Goal: Contribute content: Contribute content

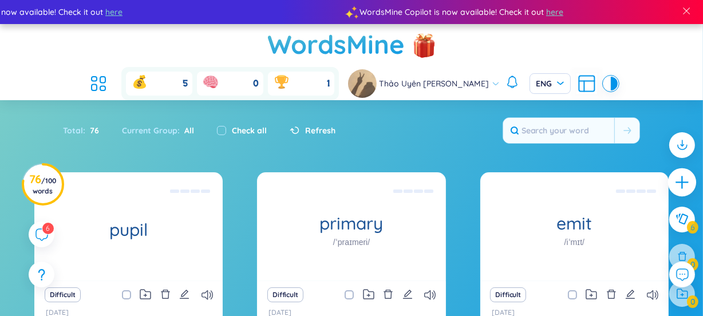
click at [682, 179] on icon "plus" at bounding box center [682, 182] width 1 height 13
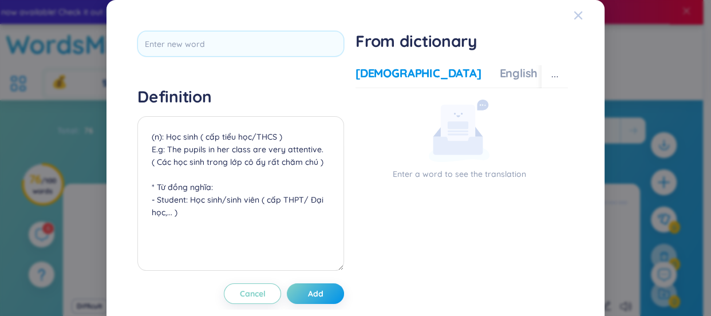
click at [574, 13] on icon "Close" at bounding box center [578, 15] width 9 height 9
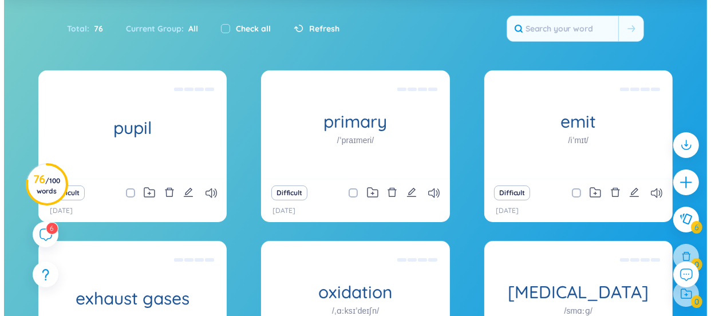
scroll to position [139, 0]
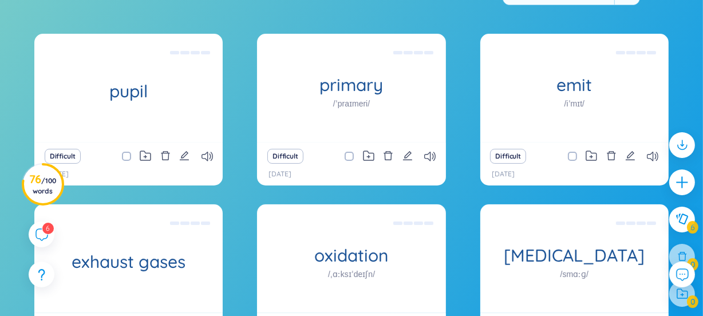
click at [675, 176] on icon "plus" at bounding box center [682, 182] width 14 height 14
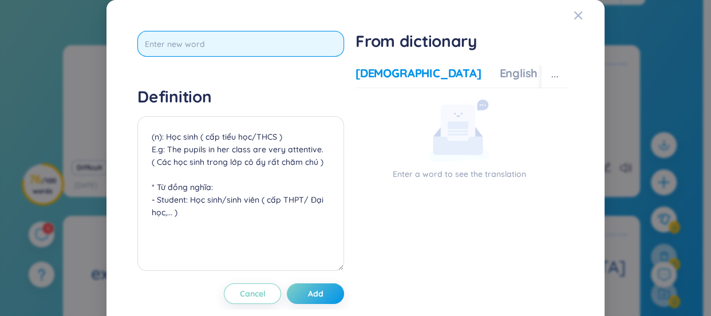
click at [218, 54] on input "text" at bounding box center [240, 44] width 207 height 26
type input "haze"
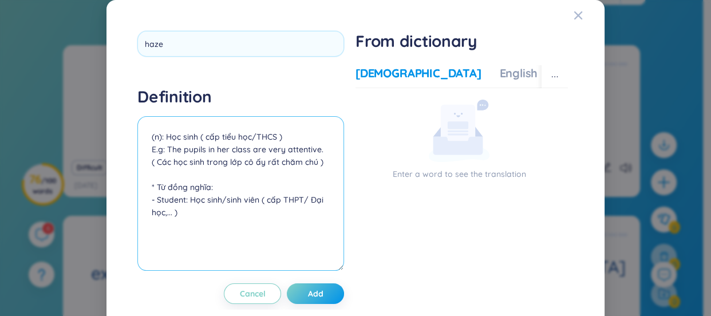
click at [209, 141] on textarea "(n): Học sinh ( cấp tiểu học/THCS ) E.g: The pupils in her class are very atten…" at bounding box center [240, 193] width 207 height 155
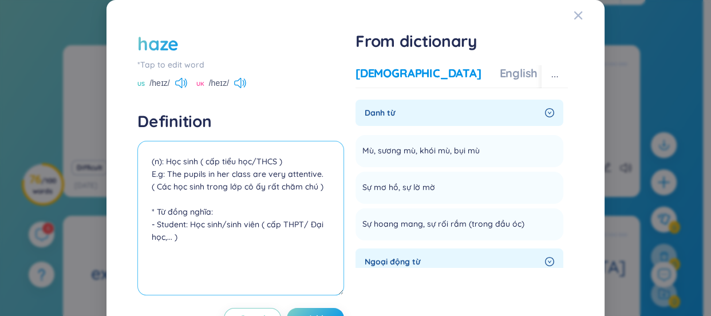
click at [191, 164] on textarea "(n): Học sinh ( cấp tiểu học/THCS ) E.g: The pupils in her class are very atten…" at bounding box center [240, 218] width 207 height 155
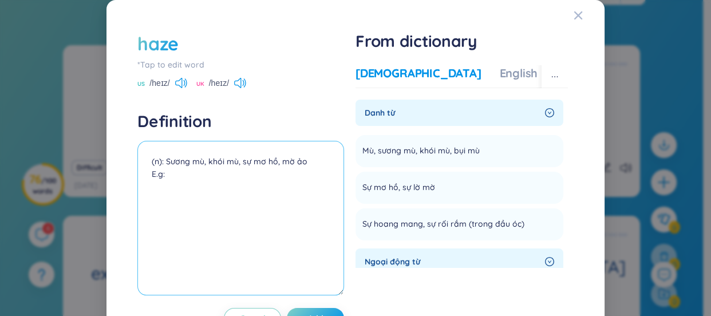
paste textarea "The morning [PERSON_NAME] made it hard to see the road."
paste textarea "→ Sương mù buổi sáng làm khó nhìn đường."
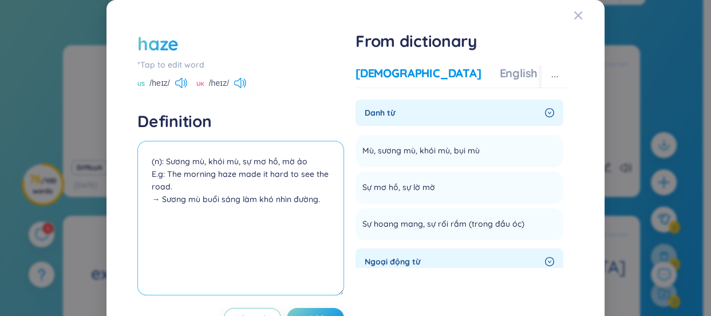
click at [156, 200] on textarea "(n): Sương mù, khói mù, sự mơ hồ, mờ ảo E.g: The morning haze made it hard to s…" at bounding box center [240, 218] width 207 height 155
click at [313, 202] on textarea "(n): Sương mù, khói mù, sự mơ hồ, mờ ảo E.g: The morning haze made it hard to s…" at bounding box center [240, 218] width 207 height 155
paste textarea "He was in a haze after hearing the shocking news."
paste textarea "Anh ấy cảm thấy mơ hồ, bối rối sau khi nghe tin sốc"
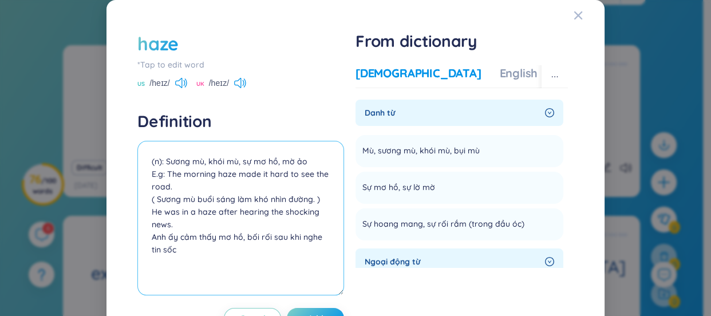
click at [151, 238] on textarea "(n): Sương mù, khói mù, sự mơ hồ, mờ ảo E.g: The morning haze made it hard to s…" at bounding box center [240, 218] width 207 height 155
click at [191, 253] on textarea "(n): Sương mù, khói mù, sự mơ hồ, mờ ảo E.g: The morning haze made it hard to s…" at bounding box center [240, 218] width 207 height 155
click at [174, 249] on textarea "(n): Sương mù, khói mù, sự mơ hồ, mờ ảo E.g: The morning haze made it hard to s…" at bounding box center [240, 218] width 207 height 155
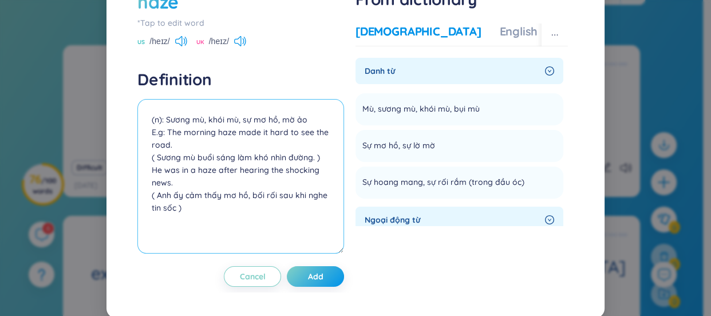
scroll to position [44, 0]
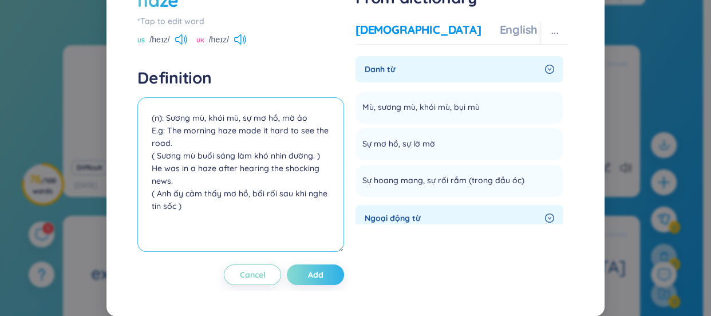
type textarea "(n): Sương mù, khói mù, sự mơ hồ, mờ ảo E.g: The morning haze made it hard to s…"
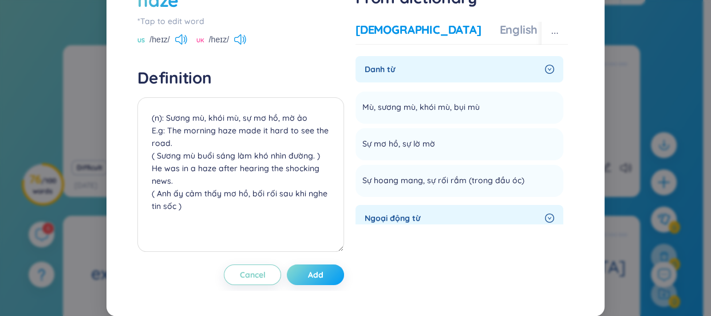
click at [312, 281] on button "Add" at bounding box center [315, 275] width 57 height 21
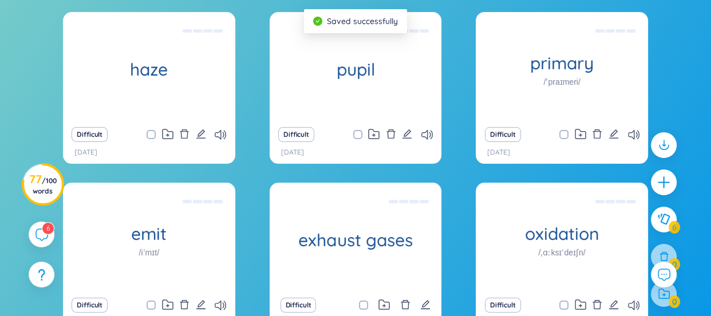
scroll to position [0, 0]
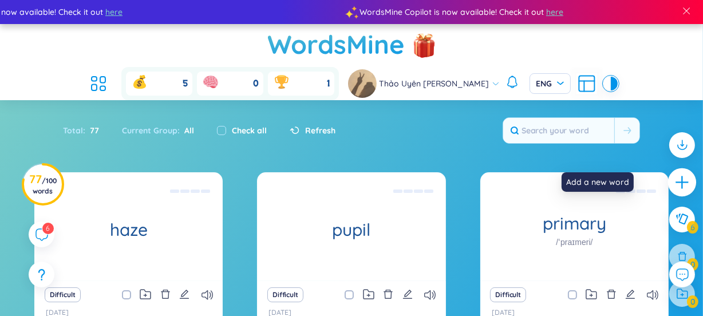
click at [675, 180] on icon "plus" at bounding box center [683, 183] width 16 height 16
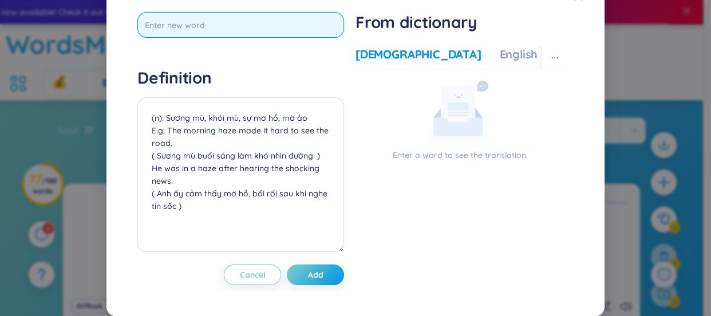
click at [253, 38] on input "text" at bounding box center [240, 25] width 207 height 26
type input "p"
type input "poised over"
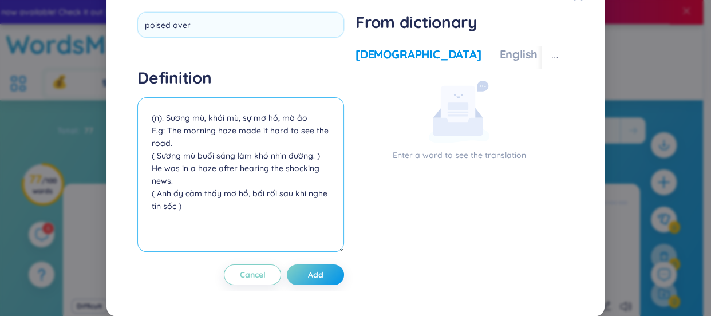
click at [202, 132] on div "Definition (n): Sương mù, khói mù, sự mơ hồ, mờ ảo E.g: The morning haze made i…" at bounding box center [240, 162] width 207 height 188
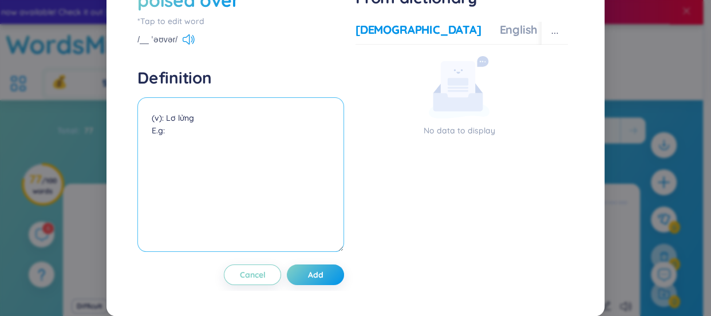
click at [166, 162] on textarea "(v): Lơ lửng E.g:" at bounding box center [240, 174] width 207 height 155
paste textarea "Poised over + something"
click at [167, 159] on textarea "(v): Poised over + something: Lơ lửng E.g:" at bounding box center [240, 174] width 207 height 155
click at [194, 169] on textarea "(v) Poised over + something: Lơ lửng E.g:" at bounding box center [240, 174] width 207 height 155
paste textarea "The lamp was poised over the desk, casting light on her work."
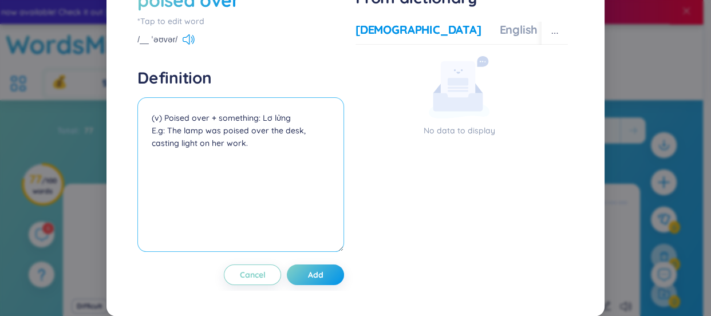
drag, startPoint x: 255, startPoint y: 163, endPoint x: 208, endPoint y: 164, distance: 47.0
click at [208, 164] on textarea "(v) Poised over + something: Lơ lửng E.g: The lamp was poised over the desk, ca…" at bounding box center [240, 174] width 207 height 155
click at [260, 192] on textarea "(v) Poised over: Lơ lửng E.g: The lamp was poised over the desk, casting light …" at bounding box center [240, 174] width 207 height 155
paste textarea "Chiếc đèn treo trên bàn, chiếu sáng chỗ cô ấy làm việc."
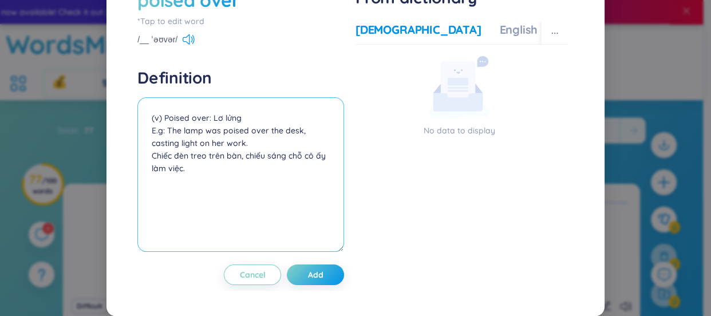
click at [149, 199] on textarea "(v) Poised over: Lơ lửng E.g: The lamp was poised over the desk, casting light …" at bounding box center [240, 174] width 207 height 155
click at [188, 213] on textarea "(v) Poised over: Lơ lửng E.g: The lamp was poised over the desk, casting light …" at bounding box center [240, 174] width 207 height 155
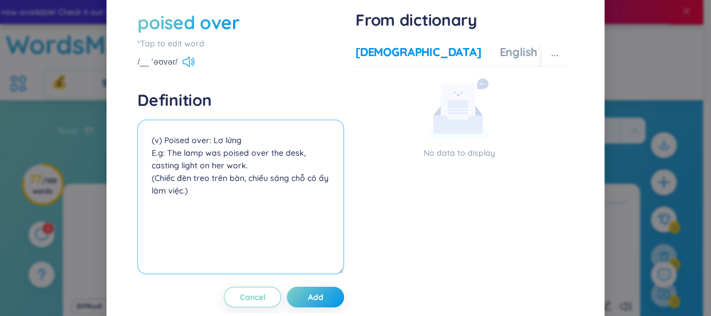
scroll to position [44, 0]
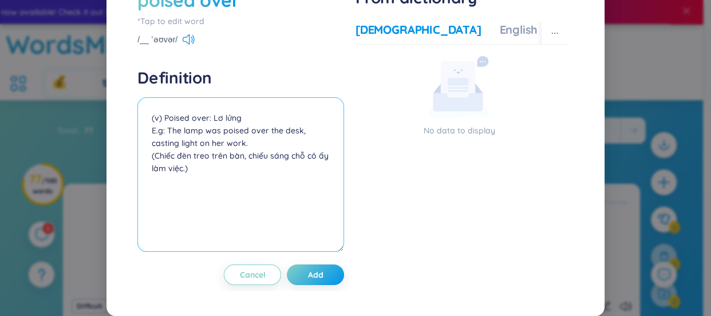
type textarea "(v) Poised over: Lơ lửng E.g: The lamp was poised over the desk, casting light …"
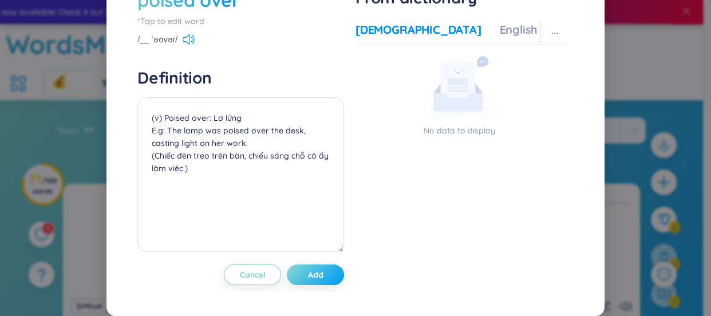
click at [321, 278] on button "Add" at bounding box center [315, 275] width 57 height 21
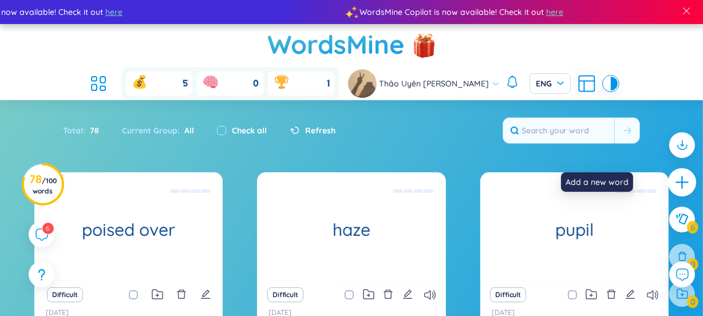
click at [675, 185] on icon "plus" at bounding box center [683, 183] width 16 height 16
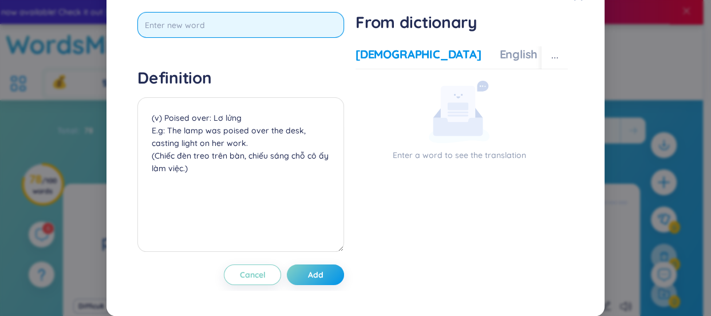
click at [302, 38] on input "text" at bounding box center [240, 25] width 207 height 26
type input "sitting over"
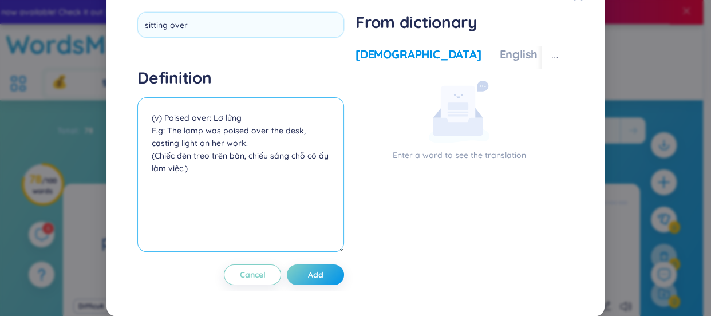
click at [209, 136] on div "Definition (v) Poised over: Lơ lửng E.g: The lamp was poised over the desk, cas…" at bounding box center [240, 162] width 207 height 188
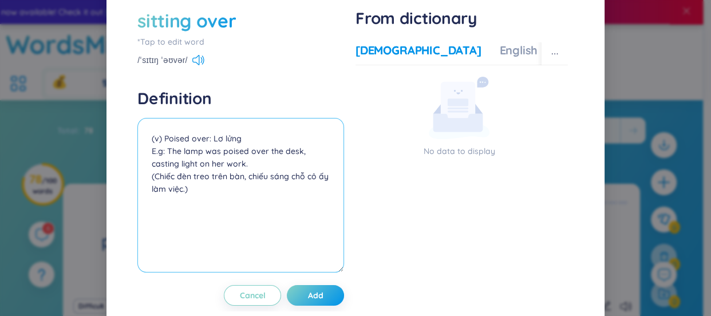
scroll to position [34, 0]
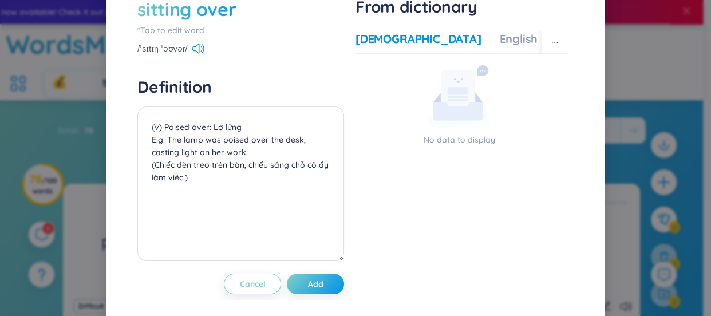
click at [220, 3] on div "sitting over" at bounding box center [186, 9] width 99 height 25
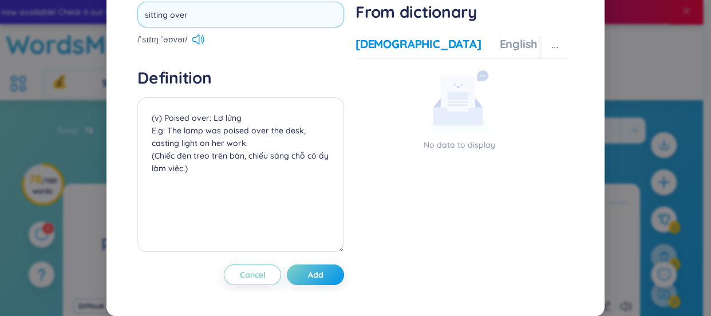
scroll to position [20, 0]
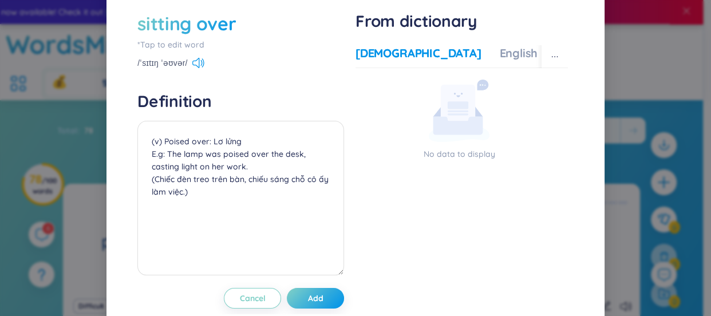
click at [211, 21] on div "sitting over" at bounding box center [186, 23] width 99 height 25
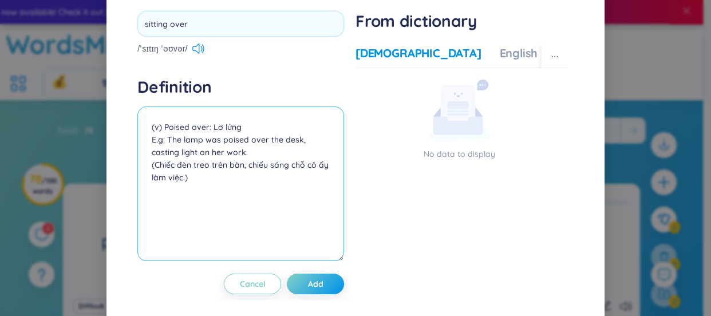
click at [195, 122] on textarea "(v) Poised over: Lơ lửng E.g: The lamp was poised over the desk, casting light …" at bounding box center [240, 184] width 207 height 155
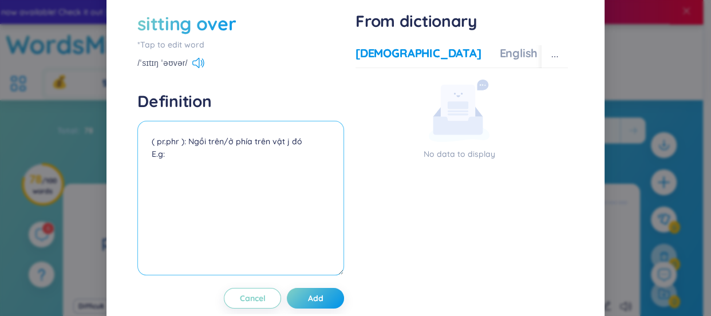
paste textarea "She was sitting over the piano, waiting for the lesson to start"
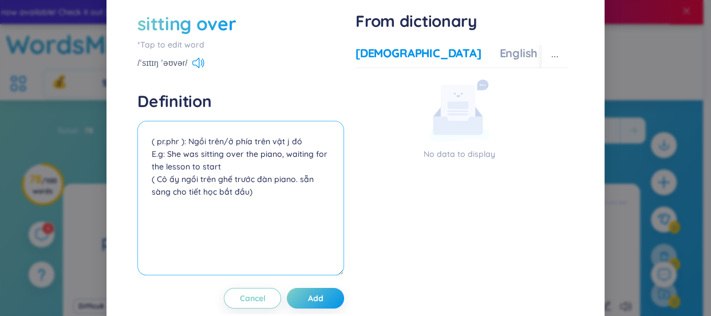
drag, startPoint x: 295, startPoint y: 176, endPoint x: 186, endPoint y: 195, distance: 111.0
click at [186, 195] on textarea "( pr.phr ): Ngồi trên/ở phía trên vật j đó E.g: She was sitting over the piano,…" at bounding box center [240, 198] width 207 height 155
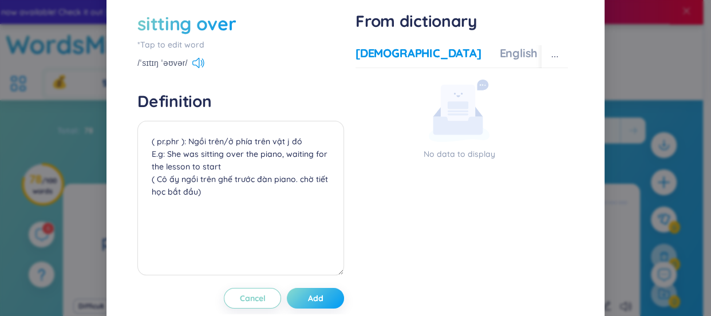
click at [327, 300] on button "Add" at bounding box center [315, 298] width 57 height 21
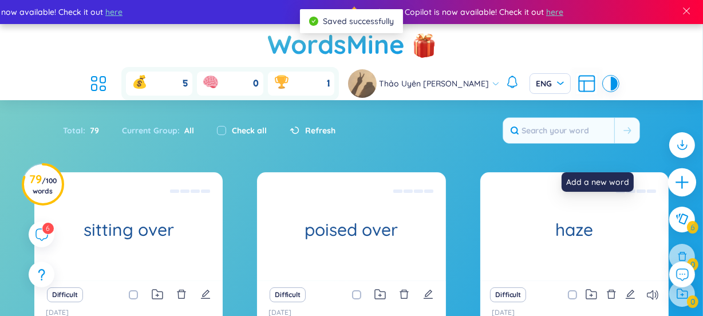
click at [675, 176] on icon "plus" at bounding box center [683, 183] width 16 height 16
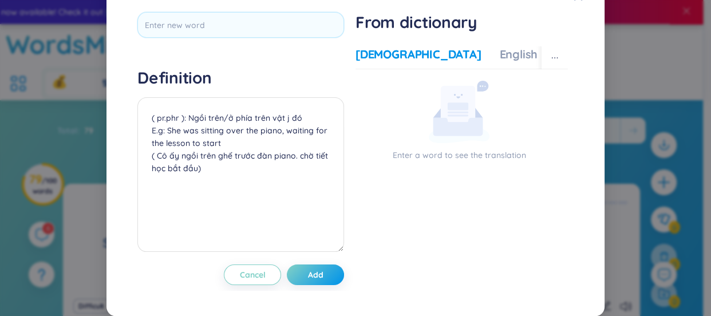
click at [556, 15] on div "Definition ( pr.phr ): Ngồi trên/ở phía trên vật j đó E.g: She was sitting over…" at bounding box center [355, 149] width 470 height 308
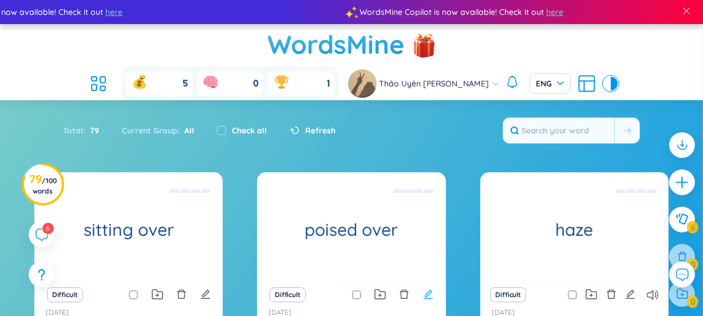
click at [423, 287] on button at bounding box center [428, 295] width 10 height 16
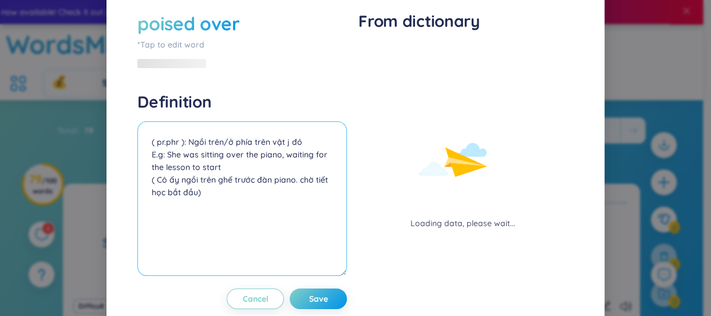
click at [196, 164] on textarea "(v) Poised over: Lơ lửng E.g: The lamp was poised over the desk, casting light …" at bounding box center [242, 198] width 210 height 155
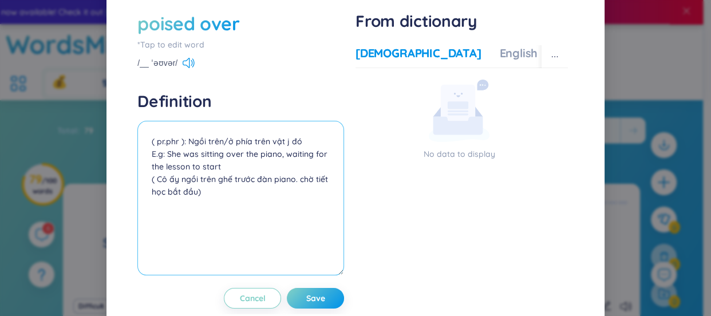
click at [156, 159] on textarea "(v) Poised over: Lơ lửng E.g: The lamp was poised over the desk, casting light …" at bounding box center [240, 198] width 207 height 155
click at [156, 163] on textarea "(v) Poised over: Lơ lửng E.g: The lamp was poised over the desk, casting light …" at bounding box center [240, 198] width 207 height 155
click at [154, 163] on textarea "(v) Poised over: Lơ lửng E.g: The lamp was poised over the desk, casting light …" at bounding box center [240, 198] width 207 height 155
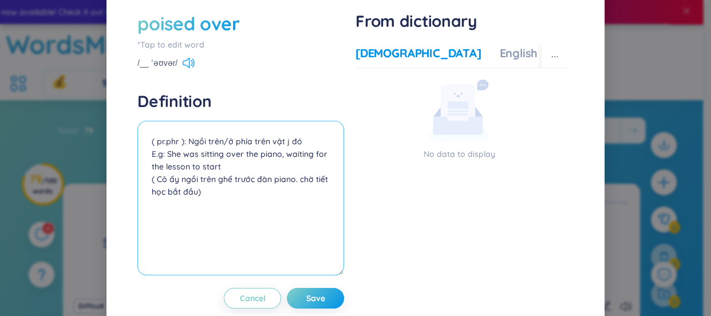
click at [159, 160] on textarea "(v) Poised over: Lơ lửng E.g: The lamp was poised over the desk, casting light …" at bounding box center [240, 198] width 207 height 155
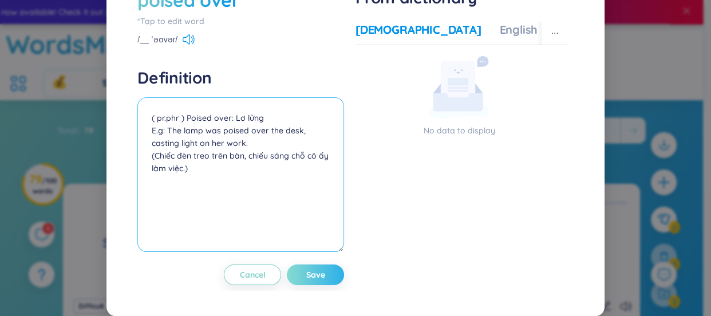
type textarea "( pr.phr ) Poised over: Lơ lửng E.g: The lamp was poised over the desk, casting…"
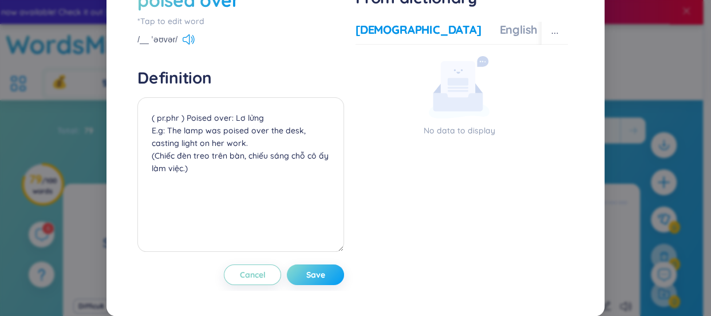
click at [309, 271] on span "Save" at bounding box center [315, 274] width 19 height 11
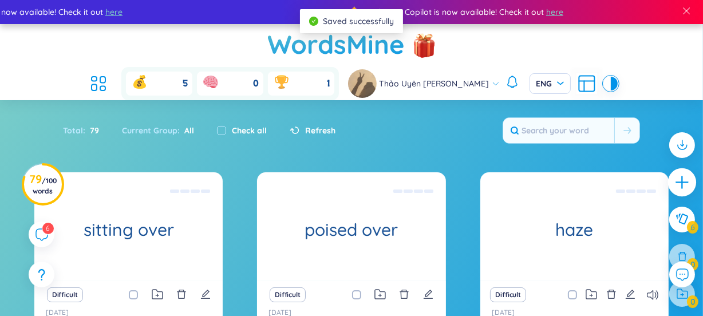
click at [676, 182] on icon "plus" at bounding box center [682, 182] width 13 height 1
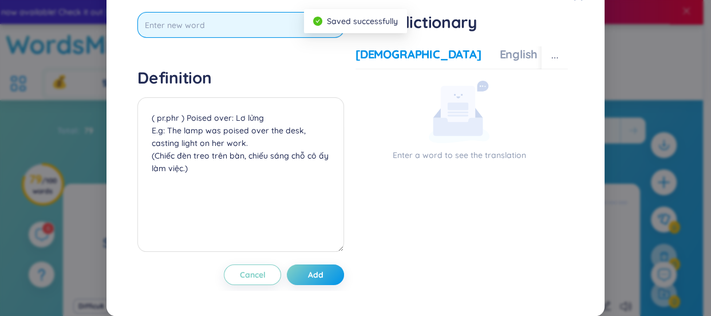
click at [234, 38] on input "text" at bounding box center [240, 25] width 207 height 26
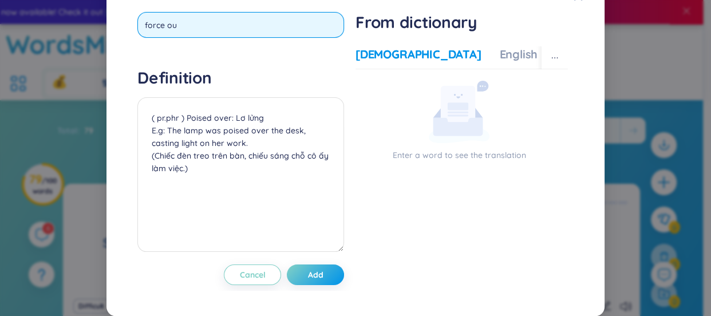
type input "force out"
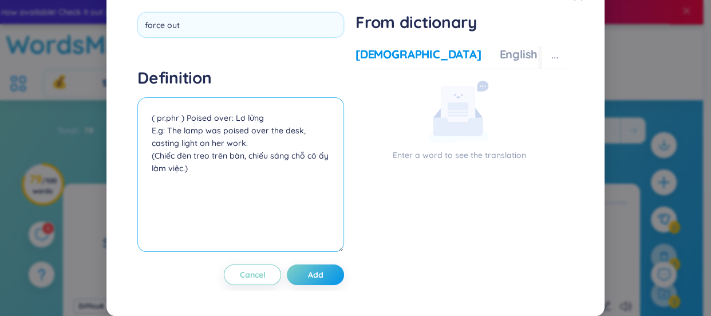
click at [221, 133] on div "Definition ( pr.phr ) Poised over: Lơ lửng E.g: The lamp was poised over the de…" at bounding box center [240, 162] width 207 height 188
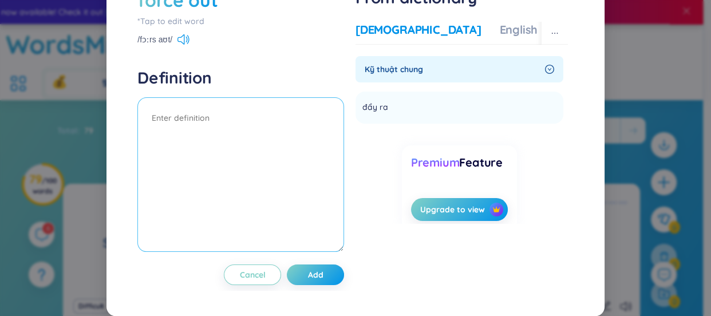
type textarea "D"
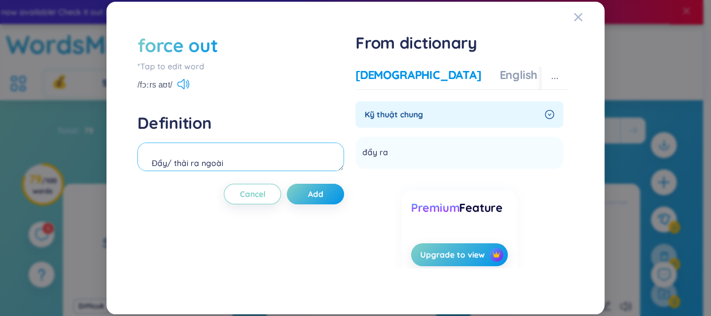
scroll to position [10, 0]
click at [153, 151] on textarea "Đẩy/ thải ra ngoài E.g:" at bounding box center [240, 157] width 207 height 29
click at [260, 154] on textarea "( phr.v ): Đẩy/ thải ra ngoài E.g:" at bounding box center [240, 157] width 207 height 29
click at [199, 150] on textarea "( phr.v ): Đẩy/ thải ra ngoài E.g:" at bounding box center [240, 157] width 207 height 29
click at [178, 168] on textarea "( phr.v ): Đẩy/ thải ra ngoài E.g:" at bounding box center [240, 157] width 207 height 29
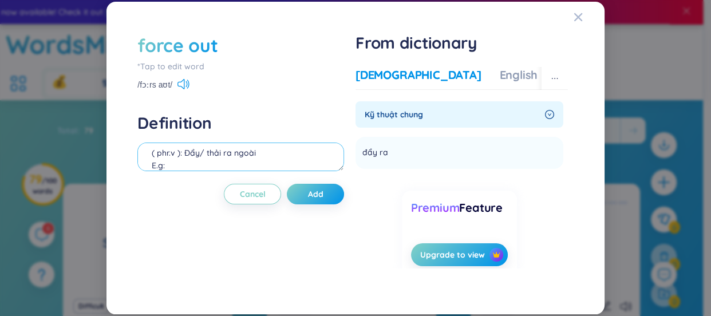
paste textarea "The factory forced out toxic gases into the atmosphere."
paste textarea "Nhà máy thải khí độc ra ngoài không khí."
click at [151, 167] on textarea "( phr.v ): Đẩy/ thải ra ngoài E.g: The factory forced out toxic gases into the …" at bounding box center [240, 157] width 207 height 29
click at [314, 167] on textarea "( phr.v ): Đẩy/ thải ra ngoài E.g: The factory forced out toxic gases into the …" at bounding box center [240, 157] width 207 height 29
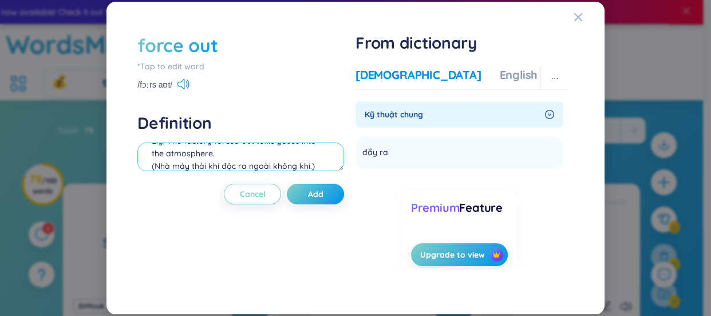
scroll to position [48, 0]
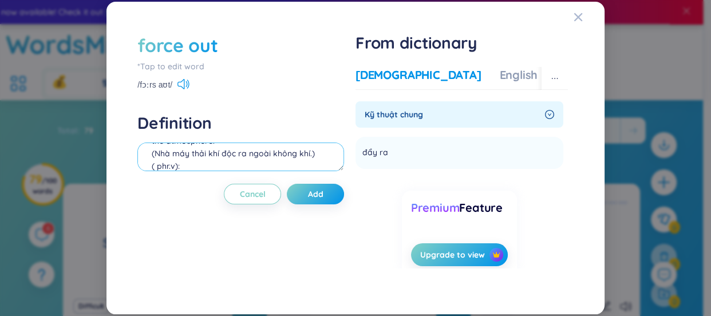
paste textarea "ép buộc ai đó rời đi, thôi việc"
paste textarea "The teacher forced out the students who were making too much noise."
paste textarea "Giáo viên đuổi những học sinh ồn ào ra ngoài."
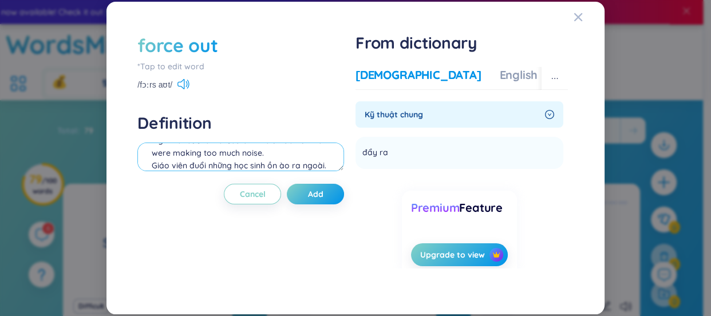
click at [155, 162] on textarea "( phr.v ): Đẩy/ thải ra ngoài E.g: The factory forced out toxic gases into the …" at bounding box center [240, 157] width 207 height 29
click at [154, 162] on textarea "( phr.v ): Đẩy/ thải ra ngoài E.g: The factory forced out toxic gases into the …" at bounding box center [240, 157] width 207 height 29
click at [324, 164] on textarea "( phr.v ): Đẩy/ thải ra ngoài E.g: The factory forced out toxic gases into the …" at bounding box center [240, 157] width 207 height 29
click at [329, 165] on textarea "( phr.v ): Đẩy/ thải ra ngoài E.g: The factory forced out toxic gases into the …" at bounding box center [240, 157] width 207 height 29
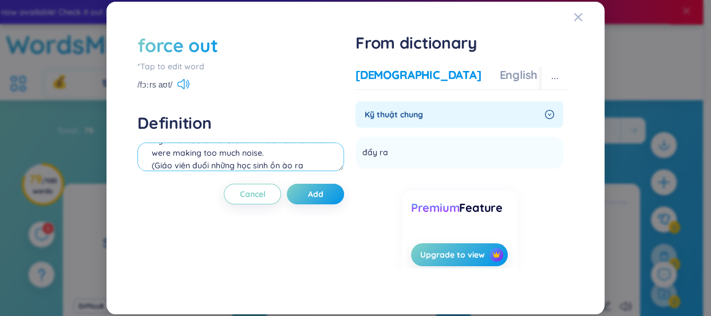
scroll to position [98, 0]
type textarea "( phr.v ): Đẩy/ thải ra ngoài E.g: The factory forced out toxic gases into the …"
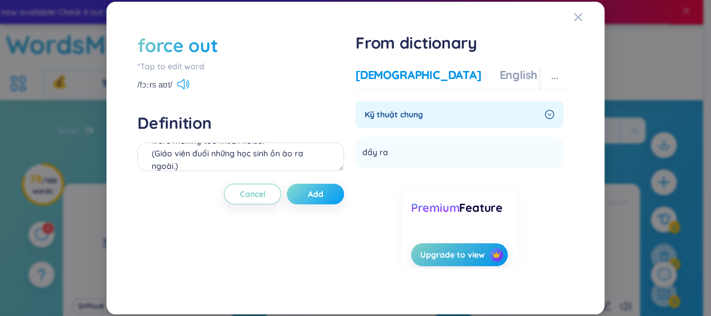
click at [323, 201] on button "Add" at bounding box center [315, 194] width 57 height 21
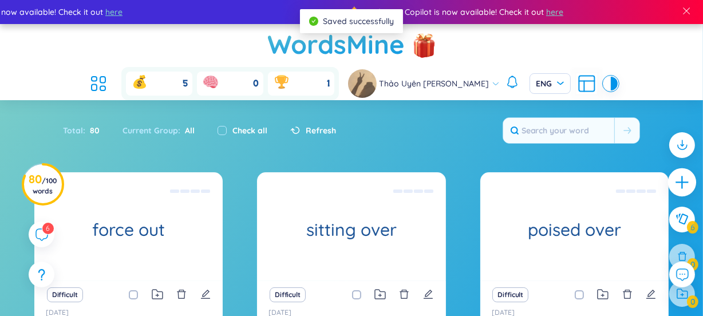
click at [675, 186] on icon "plus" at bounding box center [683, 183] width 16 height 16
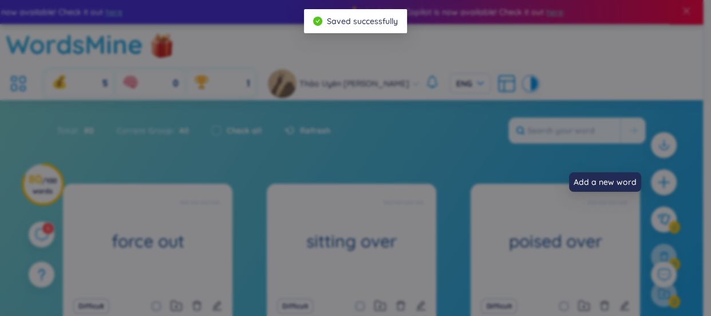
scroll to position [12, 0]
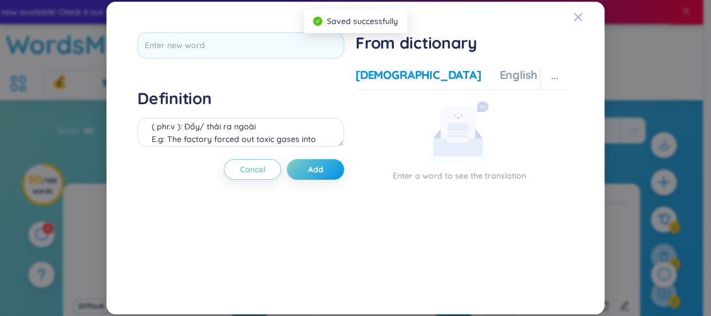
click at [264, 28] on div "Definition ( phr.v ): Đẩy/ thải ra ngoài E.g: The factory forced out toxic gase…" at bounding box center [355, 158] width 447 height 262
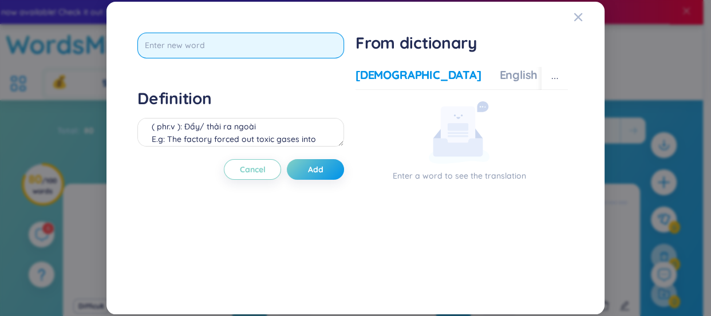
click at [263, 40] on input "text" at bounding box center [240, 46] width 207 height 26
type input "brownish"
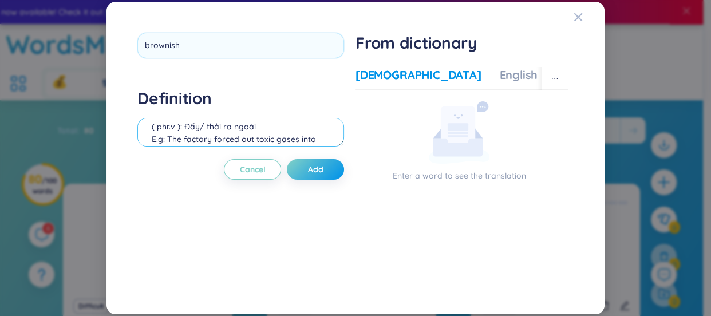
click at [193, 124] on div "Definition ( phr.v ): Đẩy/ thải ra ngoài E.g: The factory forced out toxic gase…" at bounding box center [240, 119] width 207 height 62
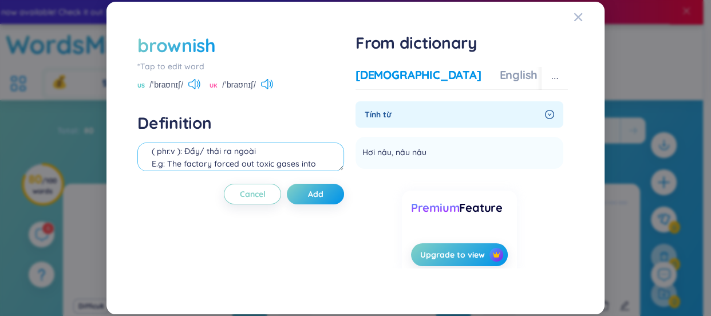
click at [219, 154] on textarea "( phr.v ): Đẩy/ thải ra ngoài E.g: The factory forced out toxic gases into the …" at bounding box center [240, 157] width 207 height 29
paste textarea "She has brownish hair with some golden highlights."
paste textarea "Cô ấy có mái tóc ngả nâu với vài sợi ánh vàng."
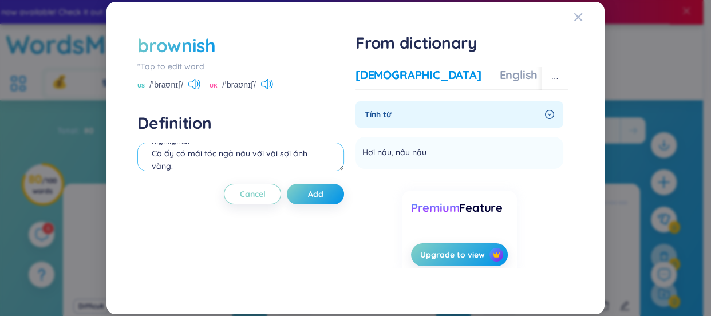
click at [154, 153] on textarea "(a): Ngả nâu/ hơi nâu/ nâu nhạt e.g: She has brownish hair with some golden hig…" at bounding box center [240, 157] width 207 height 29
click at [177, 166] on textarea "(a): Ngả nâu/ hơi nâu/ nâu nhạt e.g: She has brownish hair with some golden hig…" at bounding box center [240, 157] width 207 height 29
type textarea "(a): Ngả nâu/ hơi nâu/ nâu nhạt e.g: She has brownish hair with some golden hig…"
click at [323, 190] on span "Add" at bounding box center [315, 193] width 15 height 11
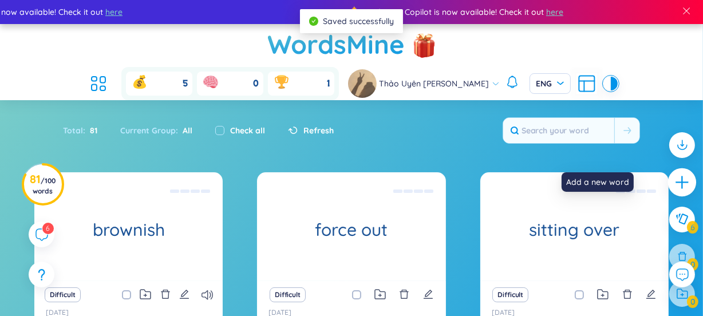
click at [669, 188] on div at bounding box center [683, 182] width 29 height 29
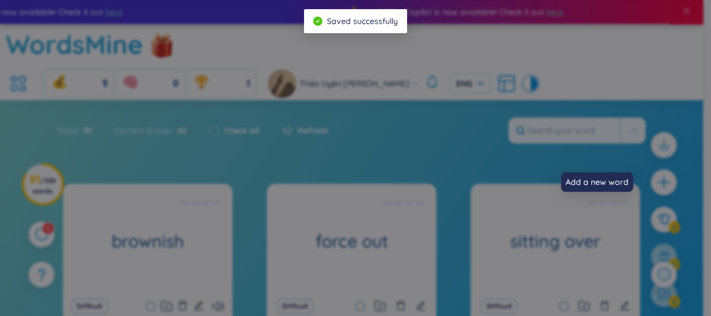
scroll to position [12, 0]
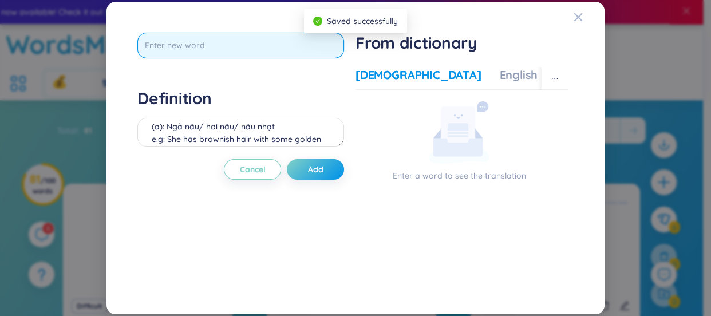
click at [288, 44] on input "text" at bounding box center [240, 46] width 207 height 26
type input "hue"
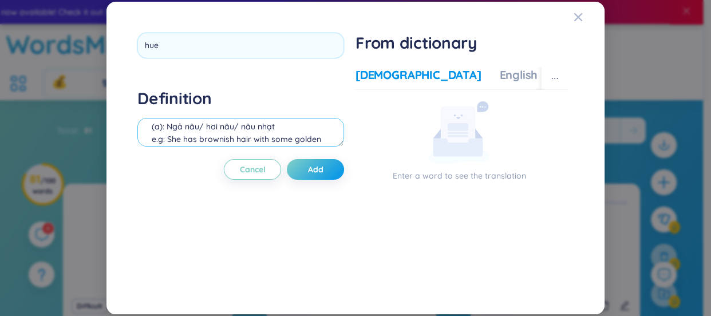
click at [253, 136] on div "Definition (a): Ngả nâu/ hơi nâu/ nâu nhạt e.g: She has brownish hair with some…" at bounding box center [240, 119] width 207 height 62
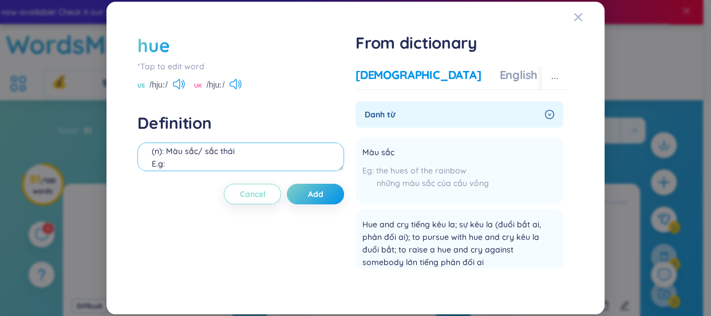
paste textarea "The sunset painted the sky in golden and pink hues."
click at [247, 163] on textarea "(n): Màu sắc/ sắc thái E.g: The sunset painted the sky in golden and pink hues." at bounding box center [240, 157] width 207 height 29
click at [156, 168] on textarea "(n): Màu sắc/ sắc thái (ko chỉ 1 màu cụ thể như Red, blue,...) E.g: The sunset …" at bounding box center [240, 157] width 207 height 29
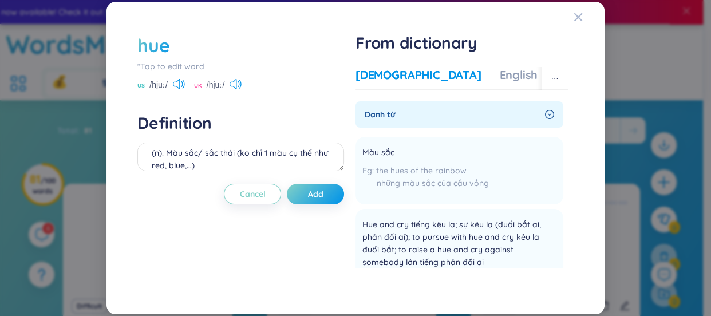
click at [212, 172] on div "(n): Màu sắc/ sắc thái (ko chỉ 1 màu cụ thể như red, blue,...) E.g: The sunset …" at bounding box center [240, 159] width 207 height 32
click at [215, 163] on textarea "(n): Màu sắc/ sắc thái (ko chỉ 1 màu cụ thể như red, blue,...) E.g: The sunset …" at bounding box center [240, 157] width 207 height 29
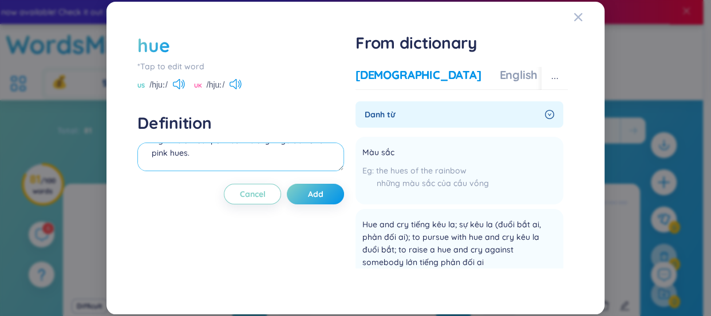
scroll to position [50, 0]
click at [212, 154] on textarea "(n): Màu sắc/ sắc thái (ko chỉ 1 màu cụ thể như red, blue,...) E.g: The sunset …" at bounding box center [240, 157] width 207 height 29
paste textarea "Hoàng hôn nhuộm bầu trời bằng các sắc vàng và hồng."
paste textarea "Her dress came in several hues, from deep blue to light turquoise. → Váy của cô…"
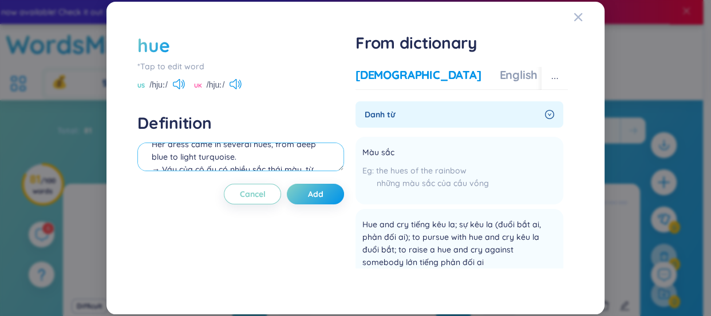
scroll to position [111, 0]
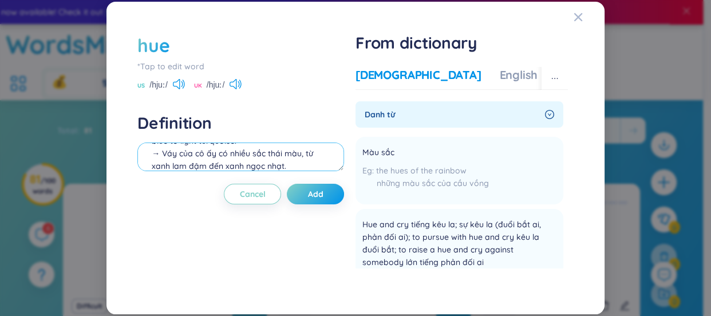
click at [160, 155] on textarea "(n): Màu sắc/ sắc thái (ko chỉ 1 màu cụ thể như red, blue,...) E.g: The sunset …" at bounding box center [240, 157] width 207 height 29
click at [281, 160] on textarea "(n): Màu sắc/ sắc thái (ko chỉ 1 màu cụ thể như red, blue,...) E.g: The sunset …" at bounding box center [240, 157] width 207 height 29
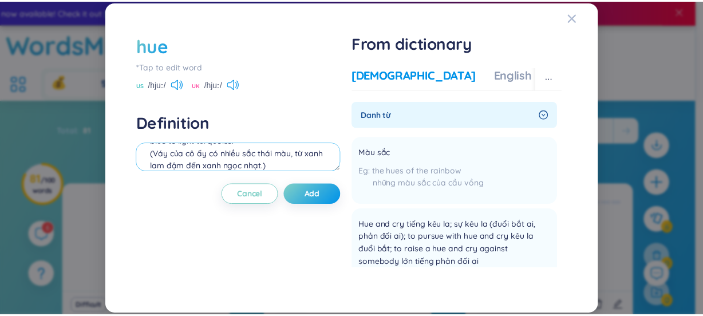
scroll to position [76, 0]
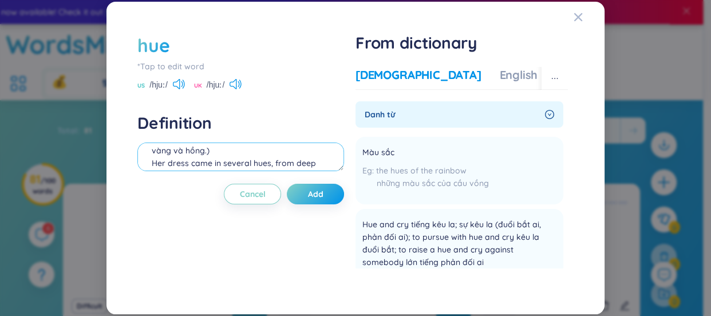
click at [153, 166] on textarea "(n): Màu sắc/ sắc thái (ko chỉ 1 màu cụ thể như red, blue,...) E.g: The sunset …" at bounding box center [240, 157] width 207 height 29
type textarea "(n): Màu sắc/ sắc thái (ko chỉ 1 màu cụ thể như red, blue,...) E.g: The sunset …"
click at [304, 192] on button "Add" at bounding box center [315, 194] width 57 height 21
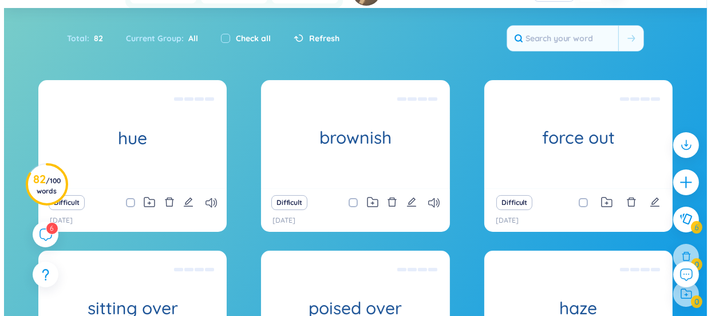
scroll to position [104, 0]
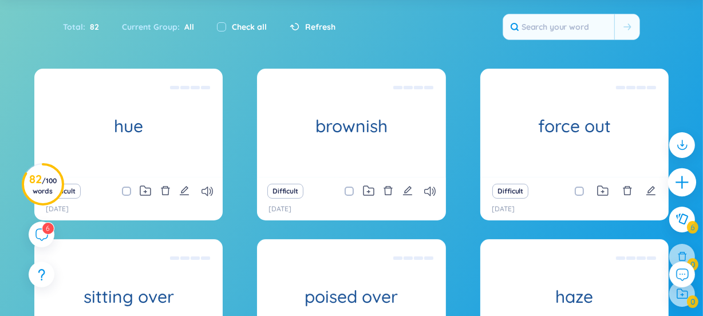
click at [669, 173] on div at bounding box center [683, 182] width 29 height 29
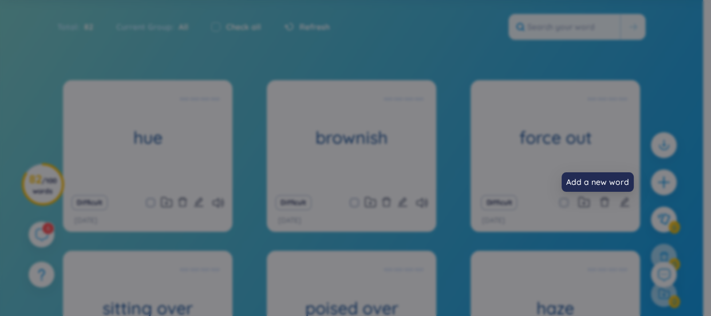
scroll to position [12, 0]
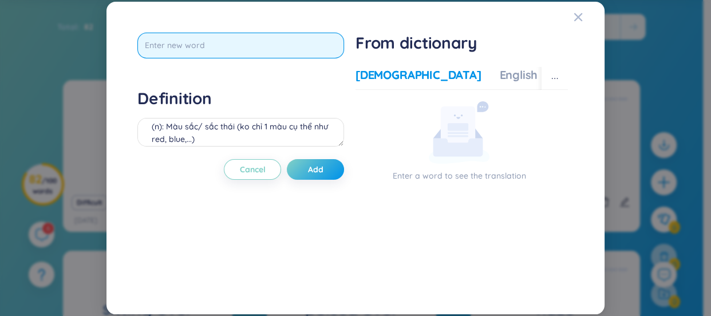
click at [255, 52] on input "text" at bounding box center [240, 46] width 207 height 26
type input "Blow"
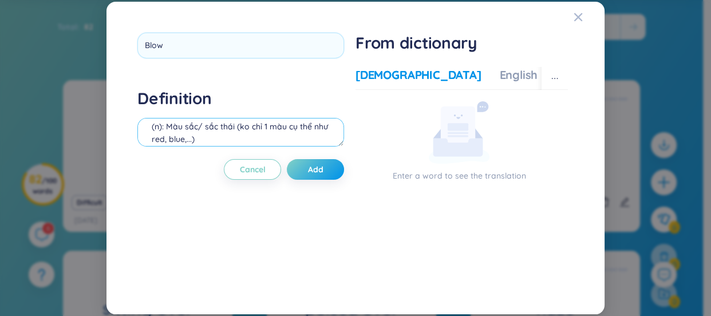
click at [239, 133] on div "Definition (n): Màu sắc/ sắc thái (ko chỉ 1 màu cụ thể như red, blue,...) E.g: …" at bounding box center [240, 119] width 207 height 62
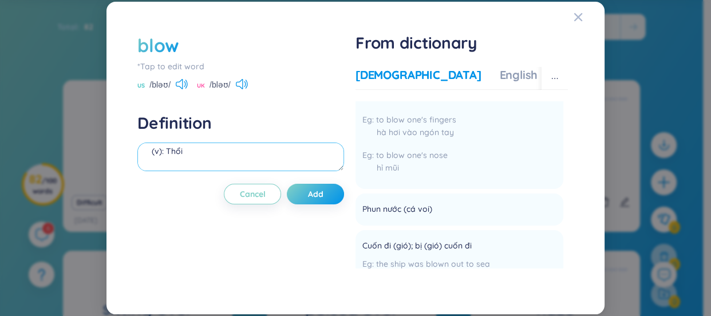
scroll to position [833, 0]
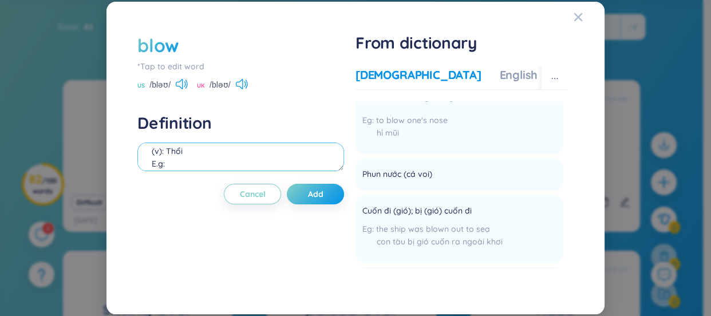
paste textarea "The wind blew all the leaves off the tree. → Gió thổi bay tất cả lá trên cây."
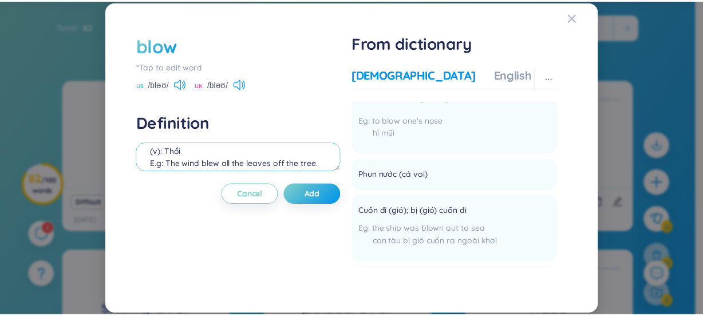
scroll to position [23, 0]
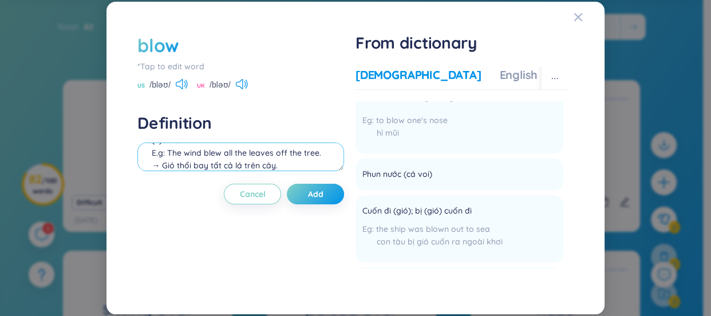
click at [160, 166] on textarea "(v): Thổi E.g: The wind blew all the leaves off the tree. → Gió thổi bay tất cả…" at bounding box center [240, 157] width 207 height 29
type textarea "(v): Thổi E.g: The wind blew all the leaves off the tree. → Gió thổi bay tất cả…"
click at [320, 186] on button "Add" at bounding box center [315, 194] width 57 height 21
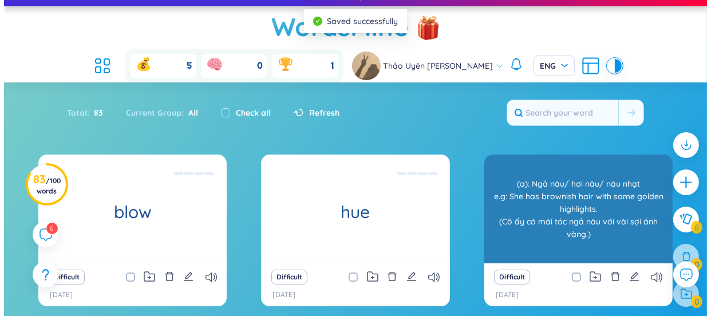
scroll to position [0, 0]
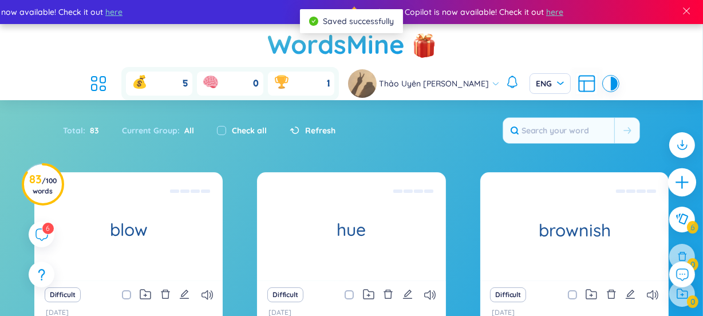
click at [675, 186] on icon "plus" at bounding box center [683, 183] width 16 height 16
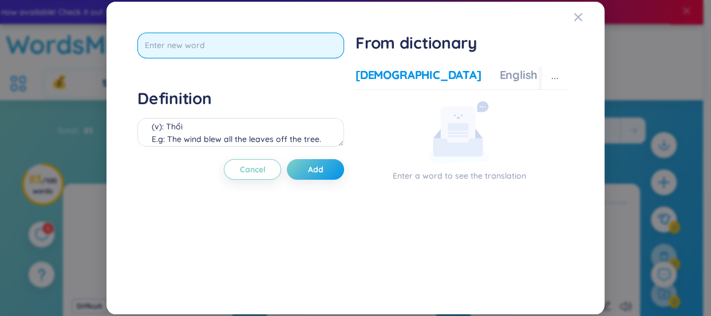
click at [270, 49] on input "text" at bounding box center [240, 46] width 207 height 26
type input "command"
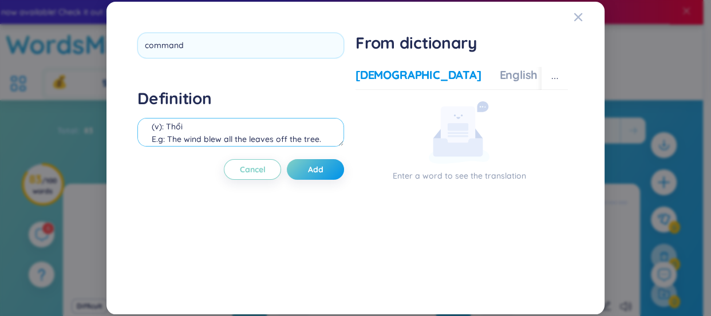
click at [276, 123] on div "Definition (v): Thổi E.g: The wind blew all the leaves off the tree. → Gió thổi…" at bounding box center [240, 119] width 207 height 62
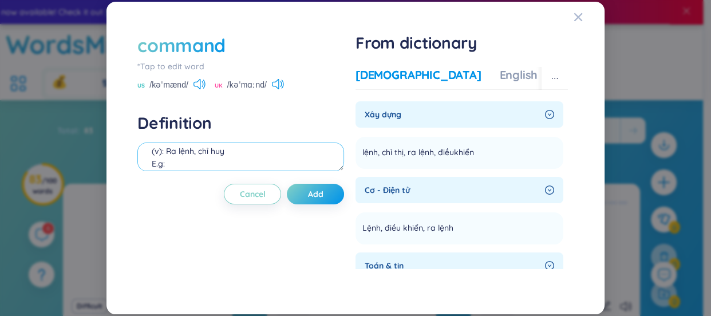
paste textarea "The captain commanded the sailors to lower the sails. → Thuyền trưởng ra lệnh c…"
type textarea "(v): Ra lệnh, chỉ huy E.g: The captain commanded the sailors to lower the sails…"
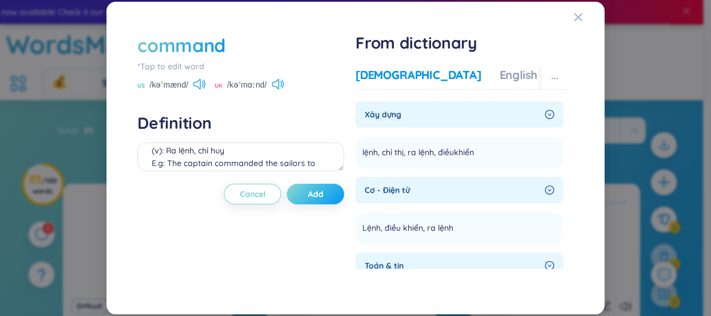
drag, startPoint x: 332, startPoint y: 200, endPoint x: 246, endPoint y: 207, distance: 86.2
click at [332, 199] on button "Add" at bounding box center [315, 194] width 57 height 21
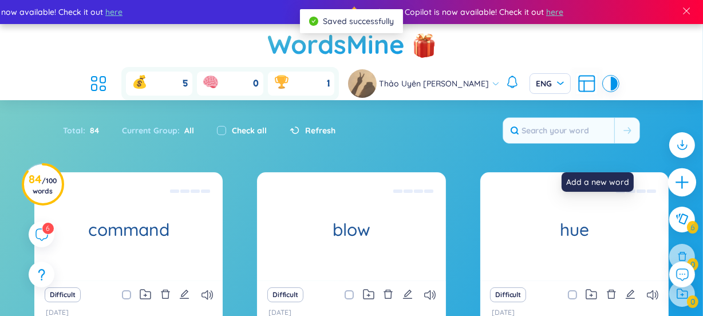
click at [669, 190] on div at bounding box center [683, 182] width 29 height 29
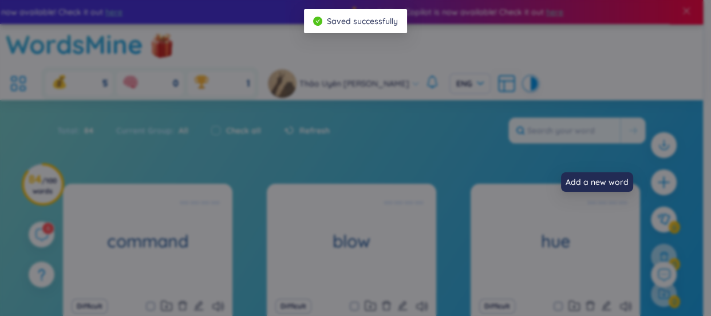
scroll to position [12, 0]
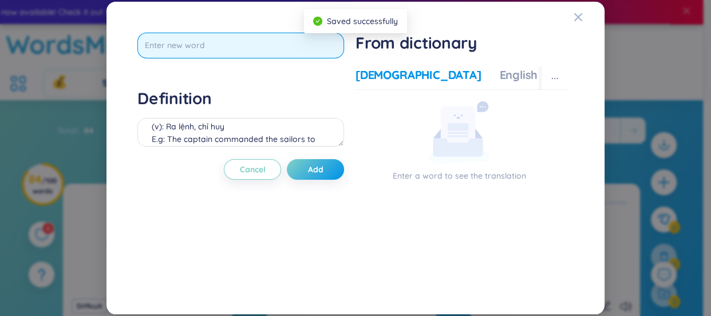
click at [270, 50] on input "text" at bounding box center [240, 46] width 207 height 26
type input "odor"
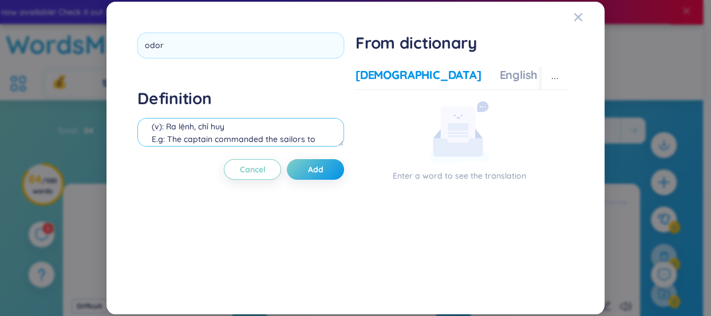
click at [236, 127] on div "Definition (v): Ra lệnh, chỉ huy E.g: The captain commanded the sailors to lowe…" at bounding box center [240, 119] width 207 height 62
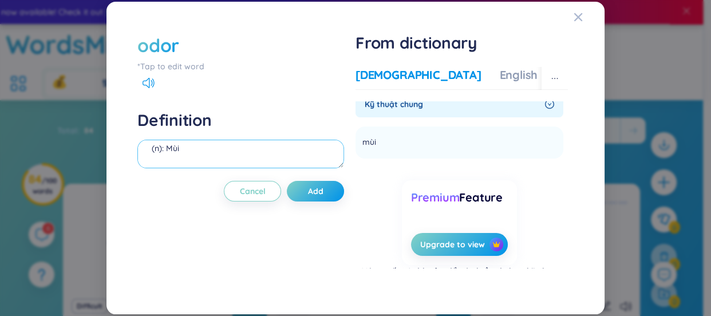
scroll to position [95, 0]
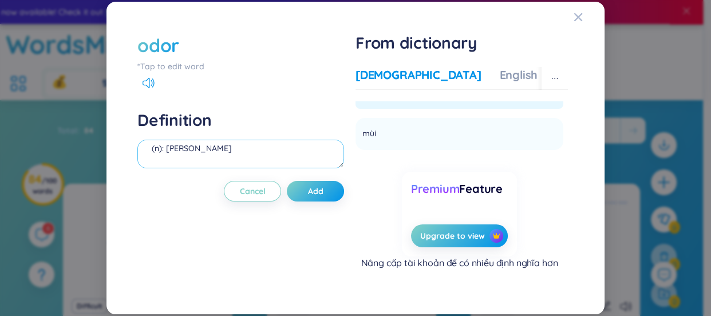
click at [201, 154] on textarea "(n): [PERSON_NAME]" at bounding box center [240, 154] width 207 height 29
click at [183, 158] on textarea "(n): Mùi ( thường là mùi ko dễ chịu và mạnh ) E.g:" at bounding box center [240, 154] width 207 height 29
paste textarea "here was a strange odor coming from the kitchen. → Có một mùi lạ phát ra từ nhà…"
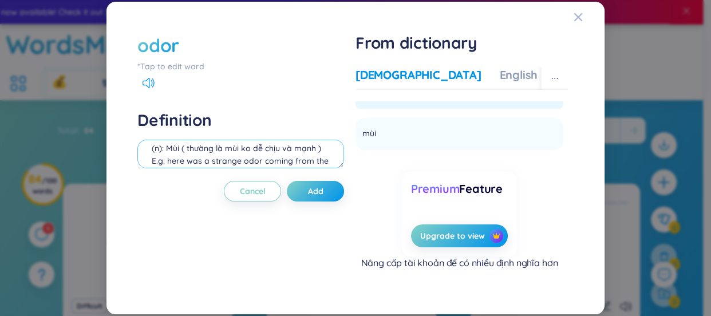
scroll to position [35, 0]
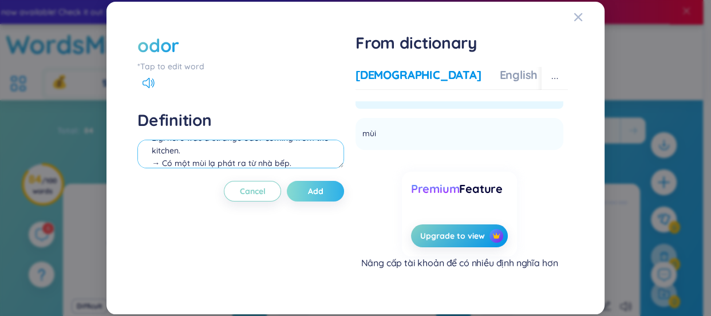
type textarea "(n): Mùi ( thường là mùi ko dễ chịu và mạnh ) E.g: here was a strange odor comi…"
click at [302, 184] on button "Add" at bounding box center [315, 191] width 57 height 21
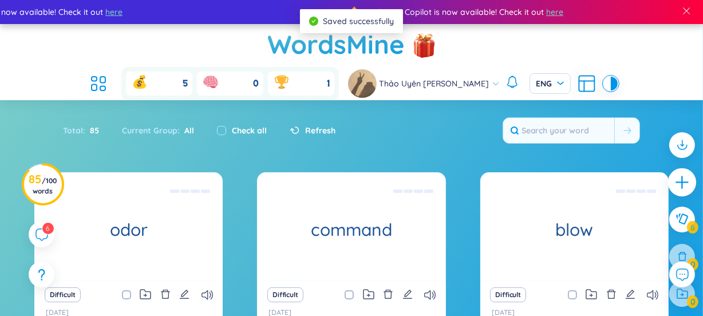
click at [669, 178] on div at bounding box center [683, 182] width 29 height 29
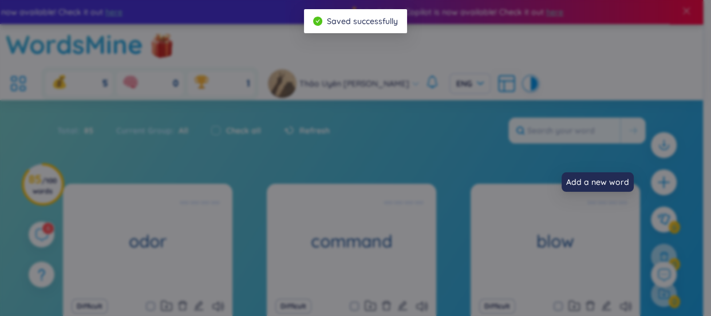
scroll to position [0, 0]
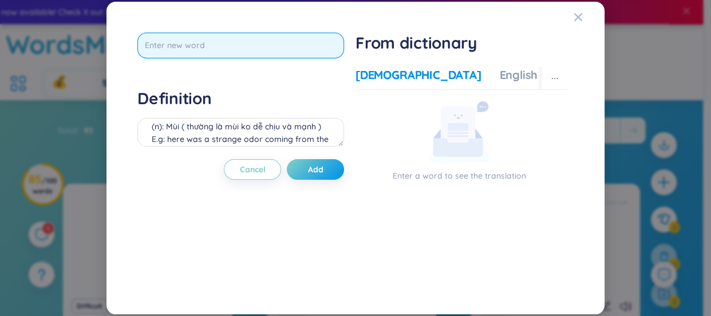
click at [313, 47] on input "text" at bounding box center [240, 46] width 207 height 26
type input "thickness"
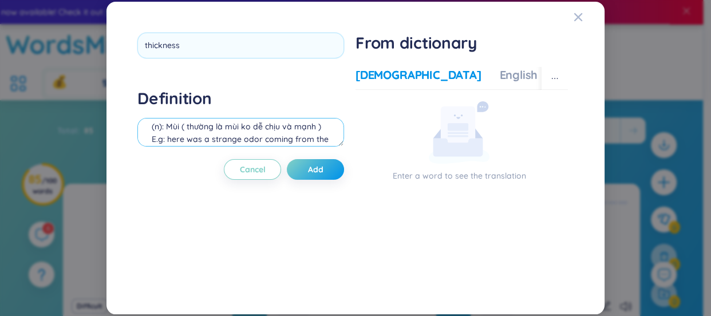
click at [214, 128] on div "Definition (n): Mùi ( thường là mùi ko dễ chịu và mạnh ) E.g: here was a strang…" at bounding box center [240, 119] width 207 height 62
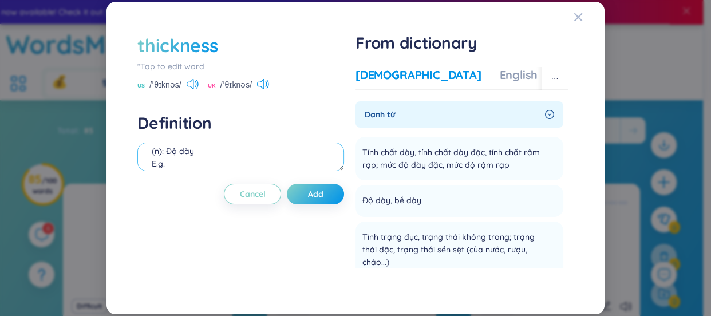
paste textarea "The thickness of the book made it hard to carry. → Độ dày của cuốn sách khiến n…"
click at [293, 166] on textarea "(n): Độ dày E.g: The thickness of the book made it hard to carry. → Độ dày của …" at bounding box center [240, 157] width 207 height 29
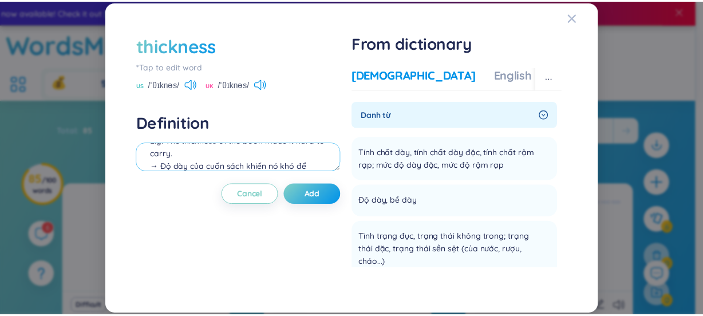
scroll to position [63, 0]
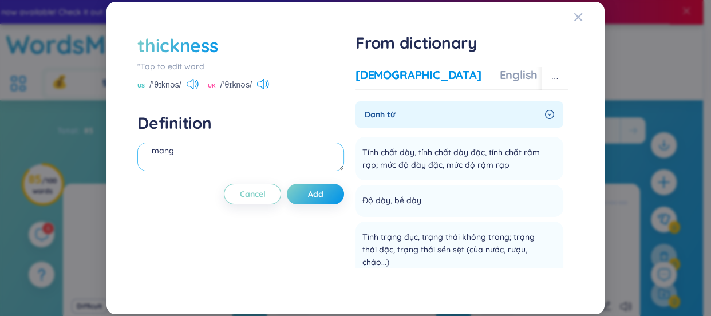
click at [215, 161] on textarea "(n): Độ dày E.g: The thickness of the book made it hard to carry. → Độ dày của …" at bounding box center [240, 157] width 207 height 29
type textarea "(n): Độ dày E.g: The thickness of the book made it hard to carry. → Độ dày của …"
click at [310, 201] on button "Add" at bounding box center [315, 194] width 57 height 21
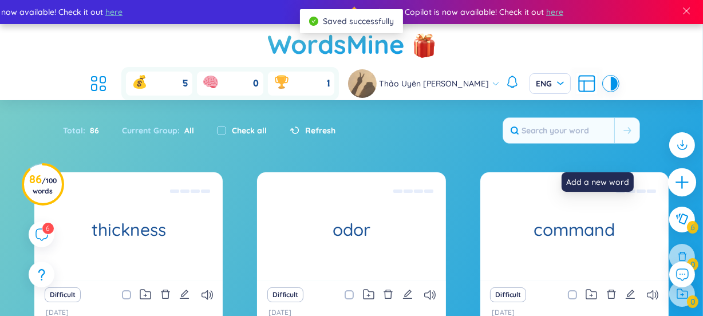
click at [675, 183] on icon "plus" at bounding box center [683, 183] width 16 height 16
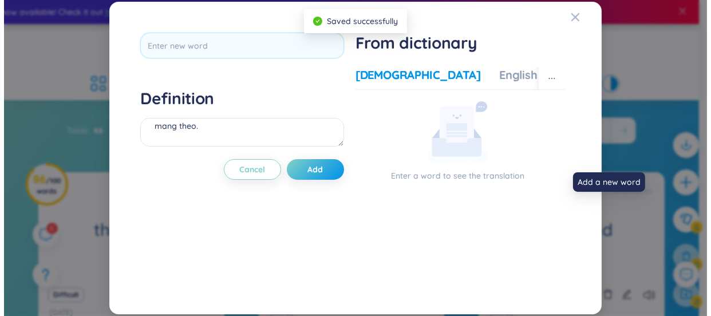
scroll to position [12, 0]
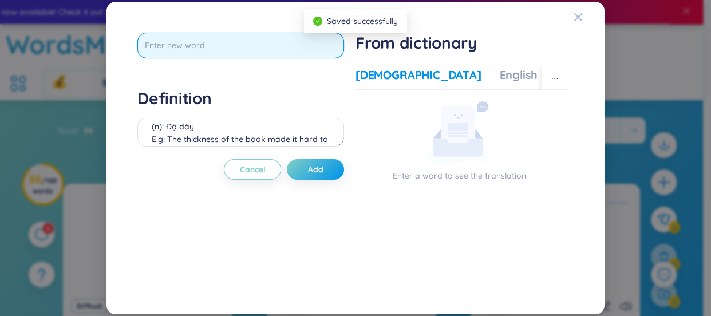
click at [211, 40] on input "text" at bounding box center [240, 46] width 207 height 26
type input "make fun of"
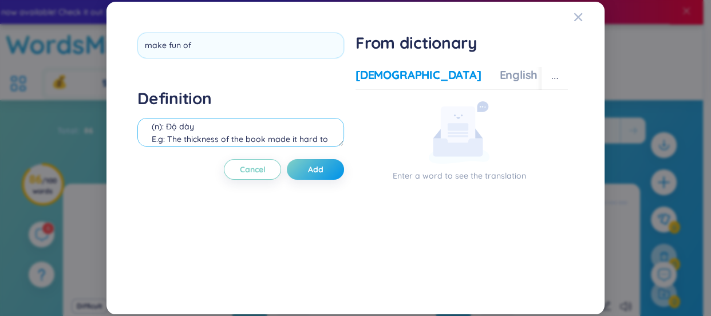
click at [238, 128] on div "Definition (n): Độ dày E.g: The thickness of the book made it hard to carry. → …" at bounding box center [240, 119] width 207 height 62
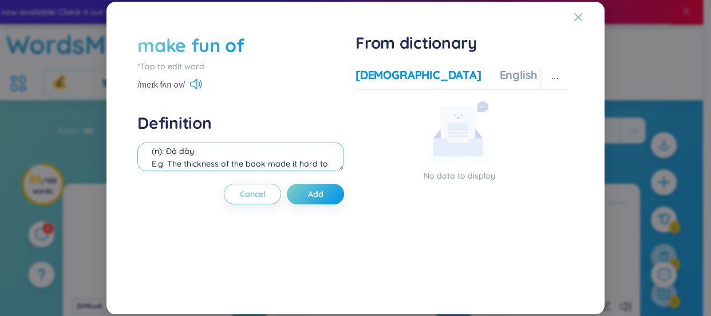
click at [190, 144] on textarea "(n): Độ dày E.g: The thickness of the book made it hard to carry. → Độ dày của …" at bounding box center [240, 157] width 207 height 29
paste textarea "They made fun of him because of his new haircut."
paste textarea "Don’t make fun of people just because they speak differently."
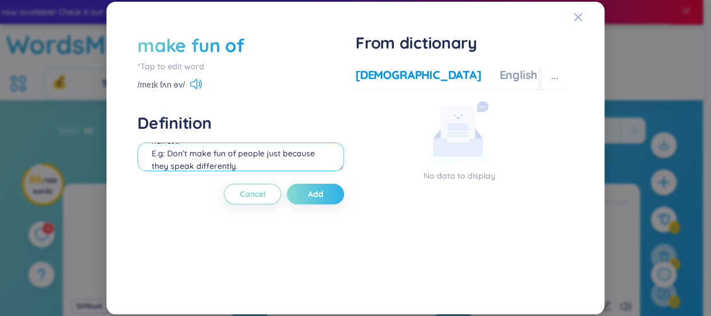
type textarea "(phr.v): Trêu chọc, chế giễu, cười nhạo E.g: They made fun of him because of hi…"
click at [317, 190] on span "Add" at bounding box center [315, 193] width 15 height 11
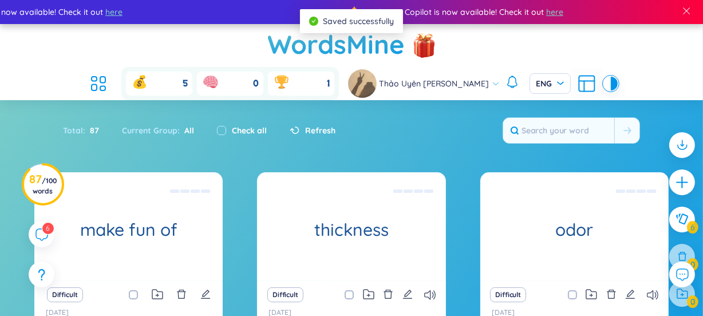
click at [670, 183] on div at bounding box center [683, 183] width 26 height 26
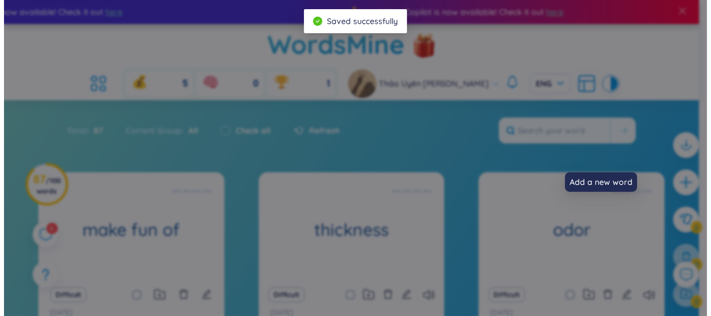
scroll to position [12, 0]
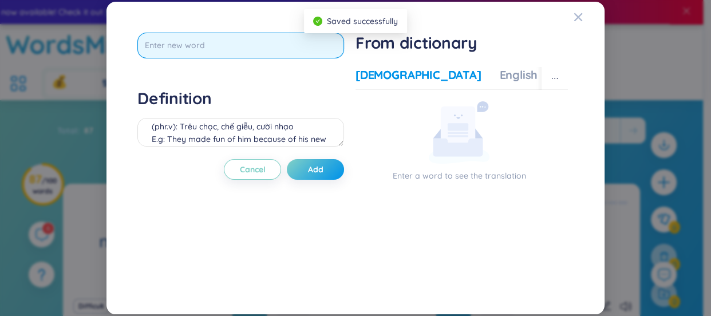
click at [305, 56] on input "text" at bounding box center [240, 46] width 207 height 26
type input "serves a function in"
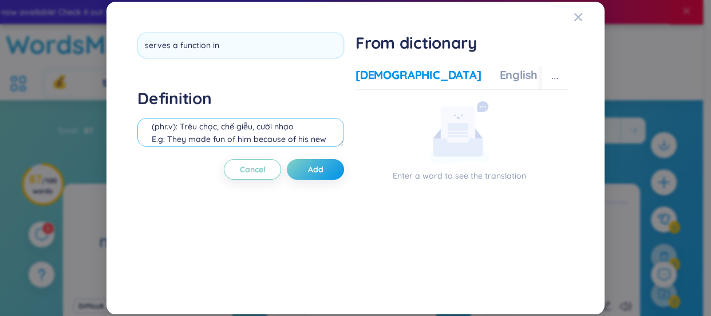
click at [242, 132] on div "Definition (phr.v): Trêu chọc, chế giễu, cười nhạo E.g: They made fun of him be…" at bounding box center [240, 119] width 207 height 62
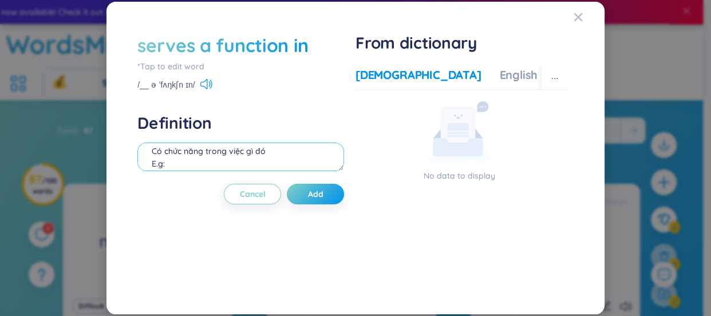
click at [151, 152] on textarea "Có chức năng trong việc gì đó E.g:" at bounding box center [240, 157] width 207 height 29
click at [231, 151] on textarea "(phr.v): Có chức năng trong việc gì đó E.g:" at bounding box center [240, 157] width 207 height 29
click at [223, 155] on textarea "(phr.v): Có chức năng/đóng vai trò trong việc gì đó E.g:" at bounding box center [240, 157] width 207 height 29
paste textarea "This button serves a function in turning the machine on and off."
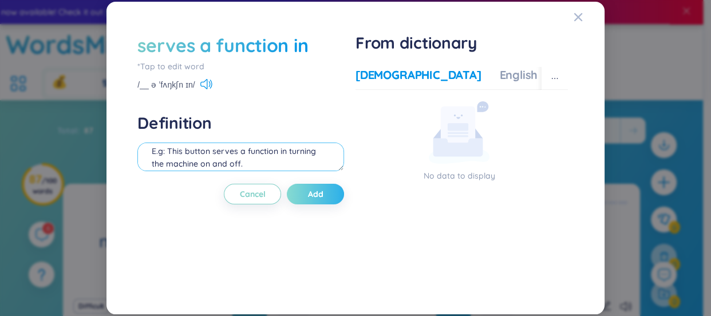
type textarea "(phr.v): Có chức năng/đóng vai trò trong việc gì đó E.g: This button serves a f…"
click at [310, 198] on span "Add" at bounding box center [315, 193] width 15 height 11
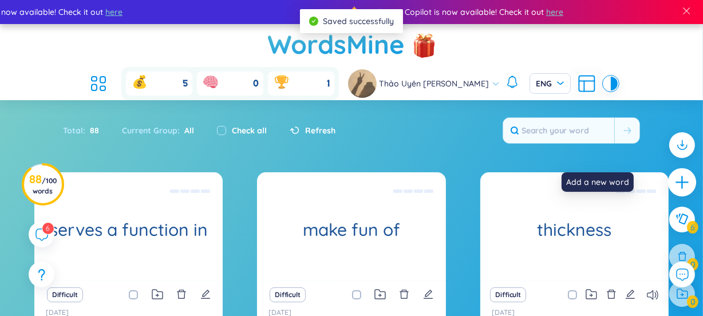
click at [682, 177] on icon "plus" at bounding box center [682, 182] width 1 height 13
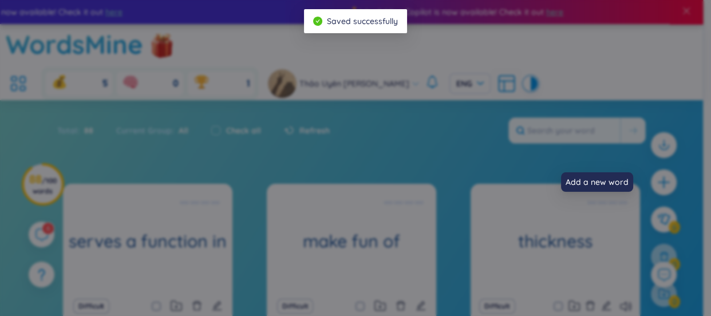
scroll to position [12, 0]
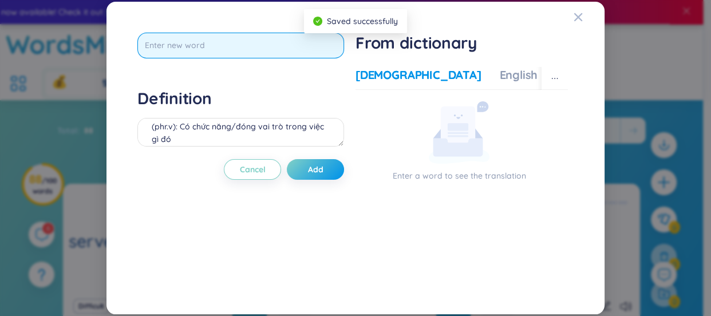
click at [267, 44] on input "text" at bounding box center [240, 46] width 207 height 26
type input "acts the part of"
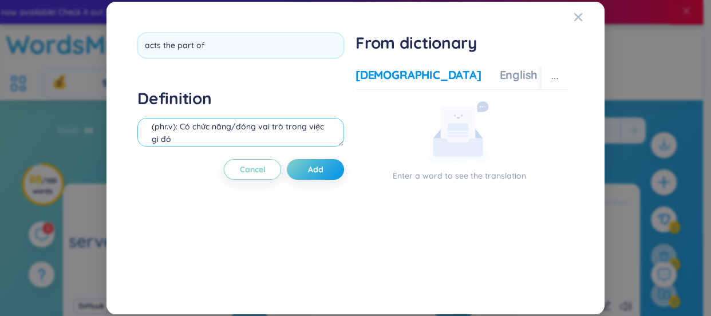
click at [271, 131] on div "Definition (phr.v): Có chức năng/đóng vai trò trong việc gì đó E.g: This button…" at bounding box center [240, 119] width 207 height 62
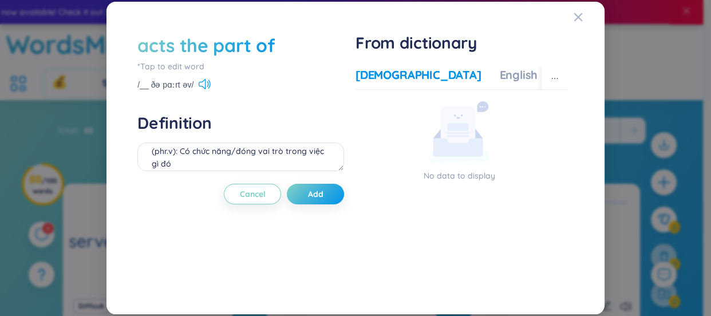
click at [211, 42] on div "acts the part of" at bounding box center [205, 45] width 137 height 25
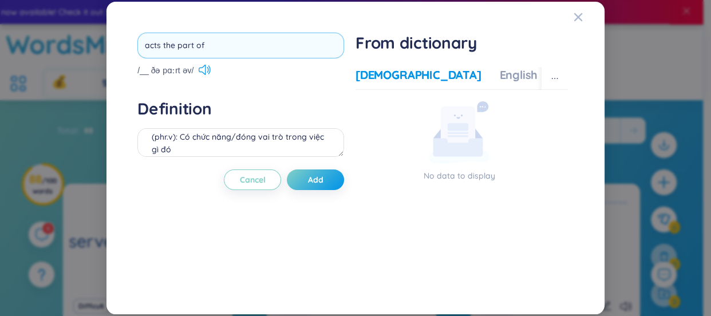
click at [203, 45] on input "acts the part of" at bounding box center [240, 46] width 207 height 26
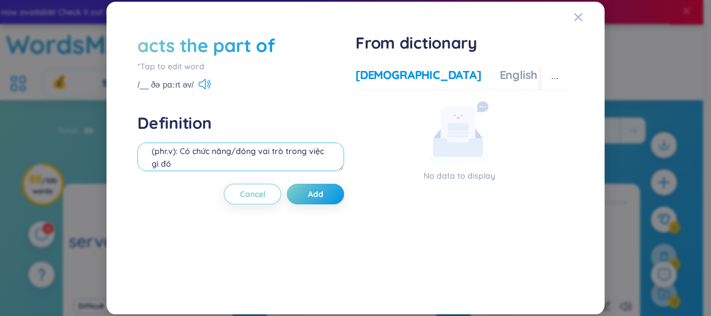
click at [203, 148] on textarea "(phr.v): Có chức năng/đóng vai trò trong việc gì đó E.g: This button serves a f…" at bounding box center [240, 157] width 207 height 29
click at [186, 150] on textarea "(phr.v): Có chức năng/đóng vai trò trong việc gì đó E.g: This button serves a f…" at bounding box center [240, 157] width 207 height 29
paste textarea "She acted the part of a teacher at home"
drag, startPoint x: 167, startPoint y: 166, endPoint x: 322, endPoint y: 155, distance: 155.6
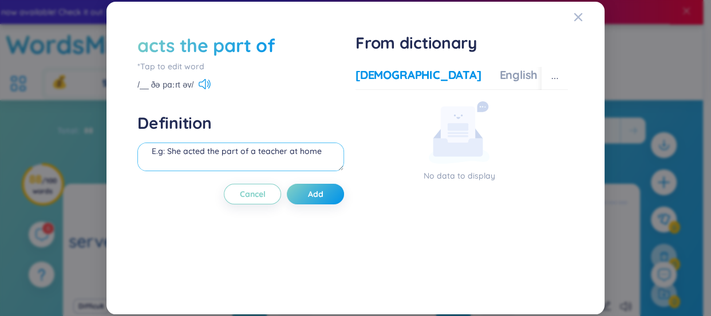
click at [322, 155] on textarea "(phr.v): [PERSON_NAME] vai, giả vờ E.g: She acted the part of a teacher at home" at bounding box center [240, 157] width 207 height 29
paste textarea "ometimes parents have to act the part of a teacher at home. → Thỉnh thoảng cha …"
type textarea "(phr.v): [PERSON_NAME] vai, giả vờ E.g: Sometimes parents have to act the part …"
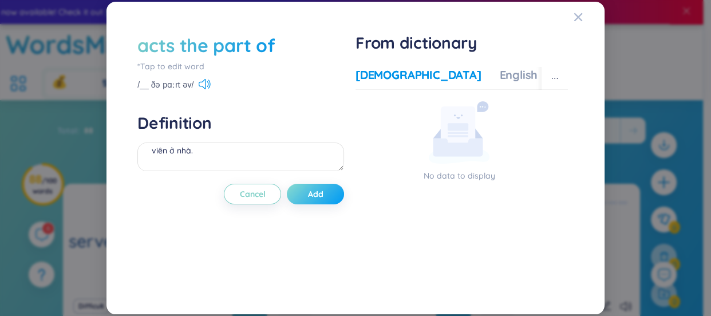
click at [304, 186] on button "Add" at bounding box center [315, 194] width 57 height 21
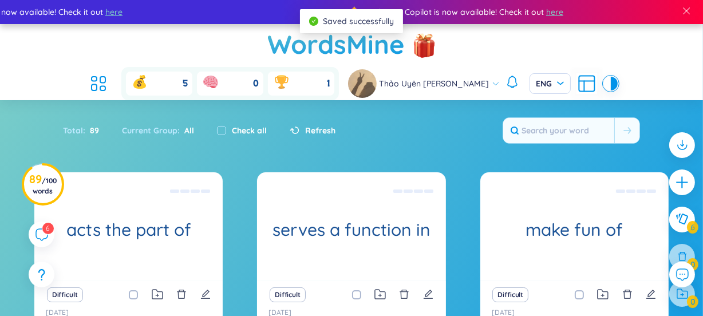
click at [675, 179] on icon "plus" at bounding box center [682, 182] width 14 height 14
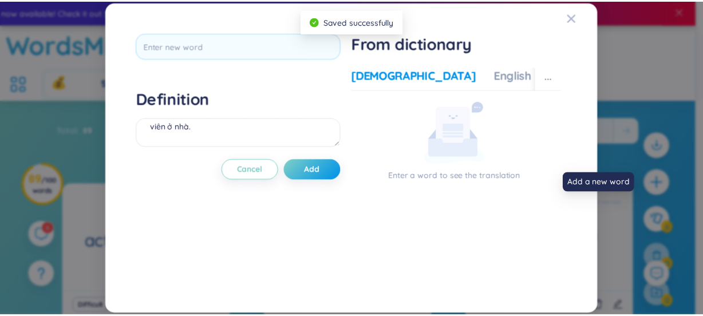
scroll to position [12, 0]
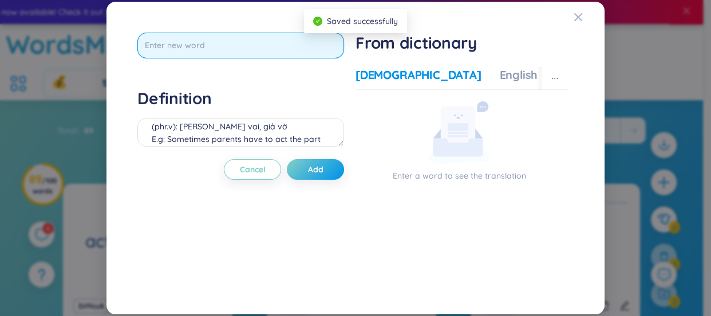
click at [274, 50] on input "text" at bounding box center [240, 46] width 207 height 26
click at [170, 50] on input "moves about in" at bounding box center [240, 46] width 207 height 26
type input "move about in"
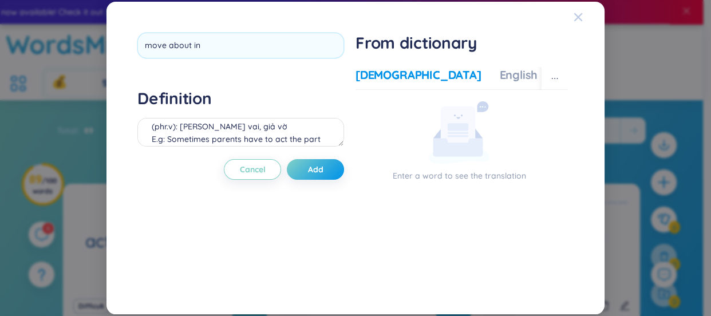
click at [575, 14] on icon "Close" at bounding box center [578, 17] width 8 height 8
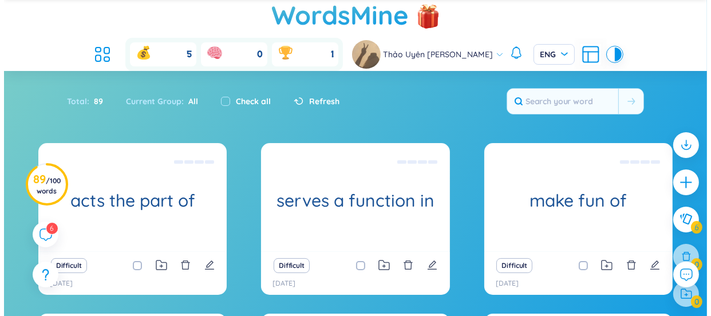
scroll to position [69, 0]
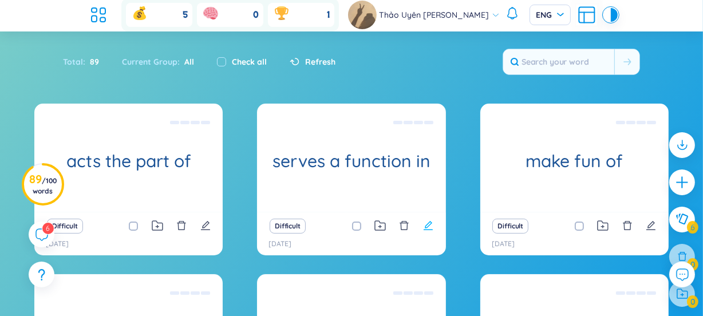
click at [423, 221] on icon "edit" at bounding box center [428, 226] width 10 height 10
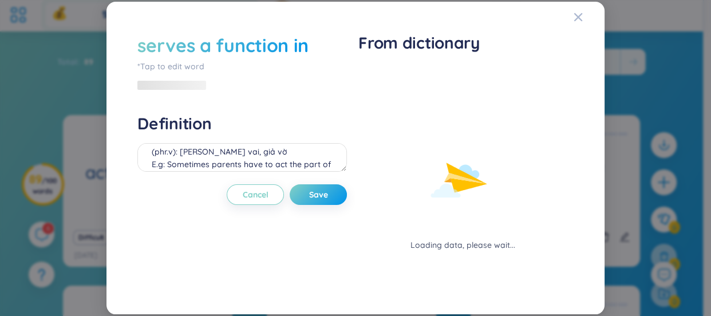
click at [199, 50] on div "serves a function in" at bounding box center [222, 45] width 171 height 25
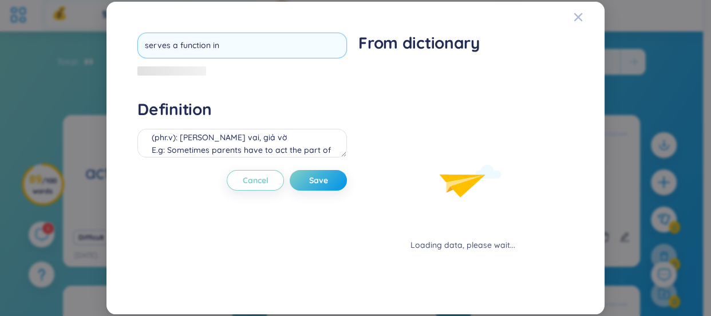
click at [166, 45] on input "serves a function in" at bounding box center [242, 46] width 210 height 26
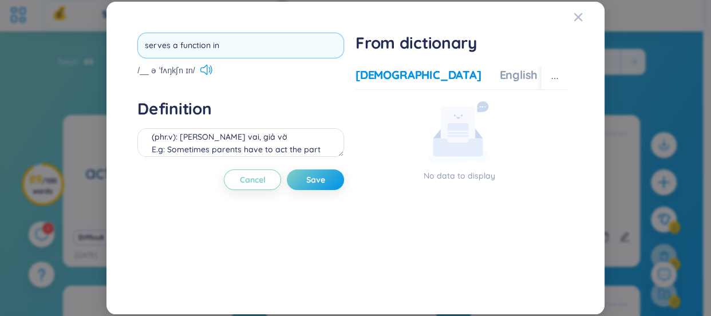
click at [168, 48] on input "serves a function in" at bounding box center [240, 46] width 207 height 26
type input "serve a function in"
click at [315, 178] on div "serve a function in /__ ə ˈfʌŋkʃn ɪn/ Definition (phr.v): Có chức năng/đóng vai…" at bounding box center [240, 158] width 207 height 251
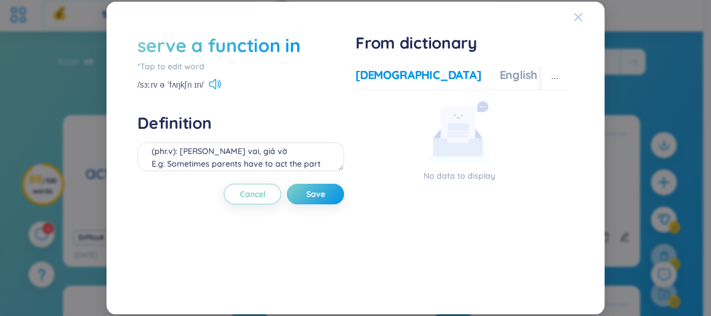
click at [577, 17] on icon "Close" at bounding box center [578, 17] width 9 height 9
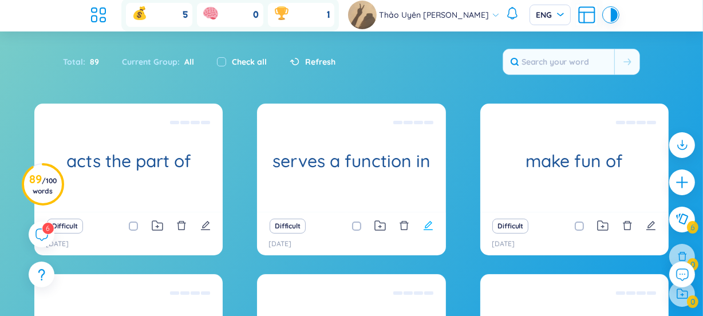
click at [424, 221] on icon "edit" at bounding box center [428, 225] width 9 height 9
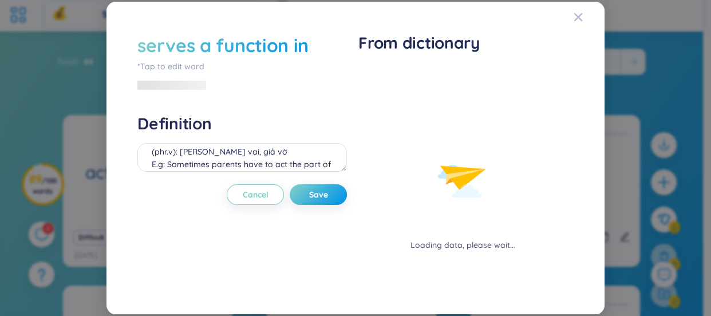
click at [187, 41] on div "serves a function in" at bounding box center [222, 45] width 171 height 25
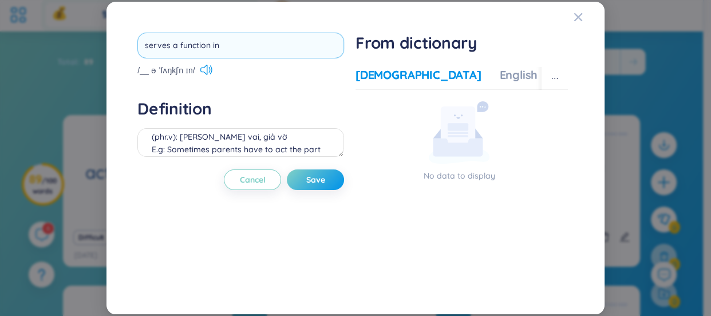
click at [167, 44] on input "serves a function in" at bounding box center [240, 46] width 207 height 26
type input "serve a function in"
click at [320, 176] on div "serve a function in /__ ə ˈfʌŋkʃn ɪn/ Definition (phr.v): Có chức năng/đóng vai…" at bounding box center [240, 158] width 207 height 251
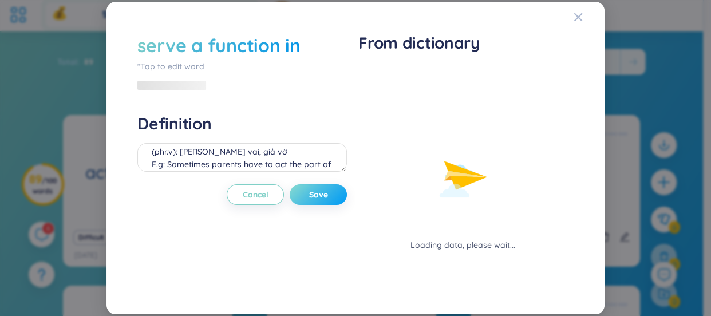
click at [319, 198] on span "Save" at bounding box center [318, 194] width 19 height 11
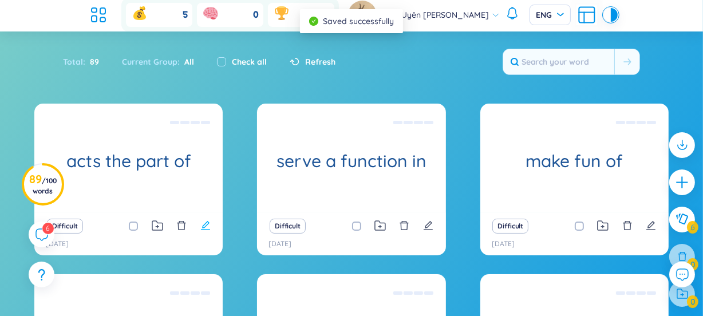
click at [211, 221] on icon "edit" at bounding box center [206, 226] width 10 height 10
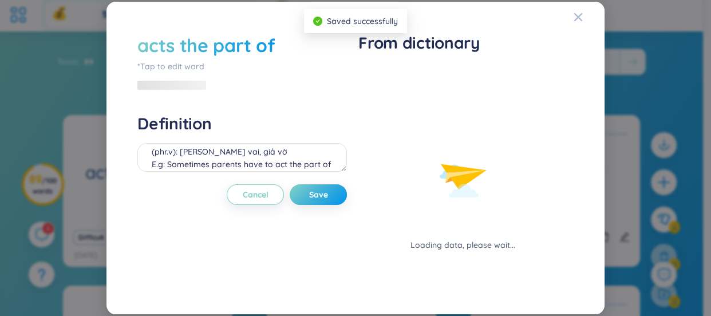
click at [175, 44] on div "acts the part of" at bounding box center [205, 45] width 137 height 25
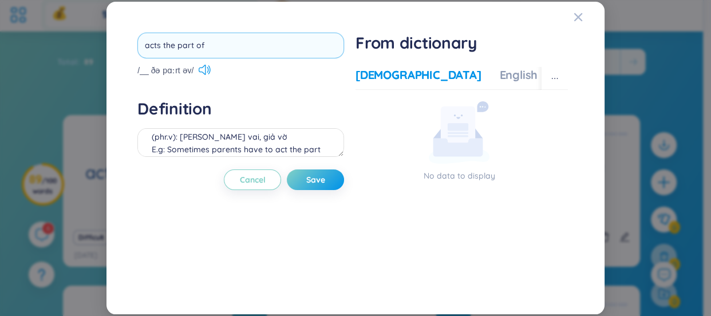
click at [161, 47] on input "acts the part of" at bounding box center [240, 46] width 207 height 26
type input "act the part of"
click at [320, 190] on button "Save" at bounding box center [315, 180] width 57 height 21
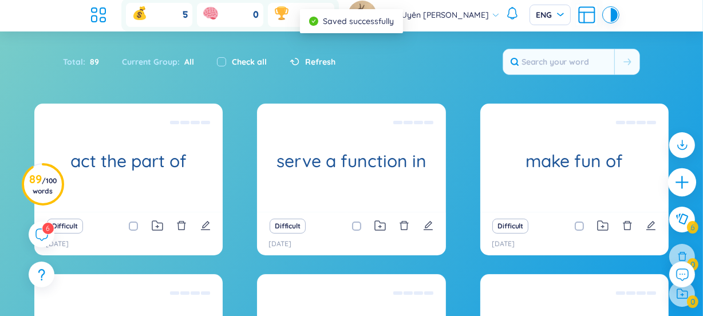
click at [676, 182] on icon "plus" at bounding box center [682, 182] width 13 height 1
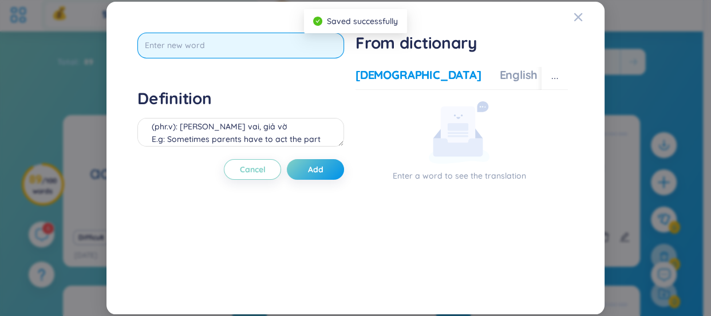
click at [254, 52] on input "text" at bounding box center [240, 46] width 207 height 26
type input "move about in"
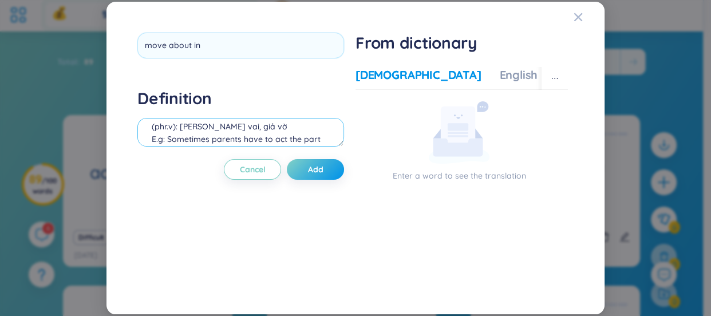
click at [178, 133] on div "Definition (phr.v): [PERSON_NAME] vai, giả vờ E.g: Sometimes parents have to ac…" at bounding box center [240, 119] width 207 height 62
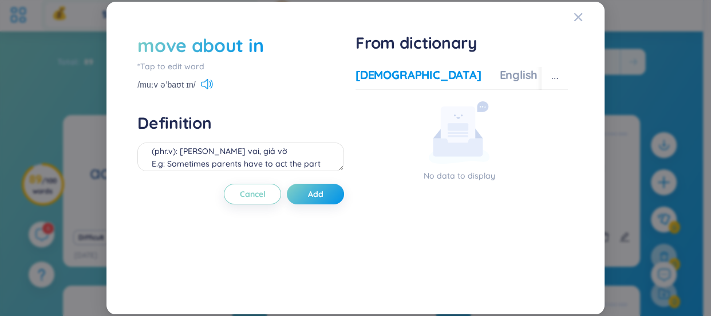
click at [191, 54] on div "move about in" at bounding box center [200, 45] width 126 height 25
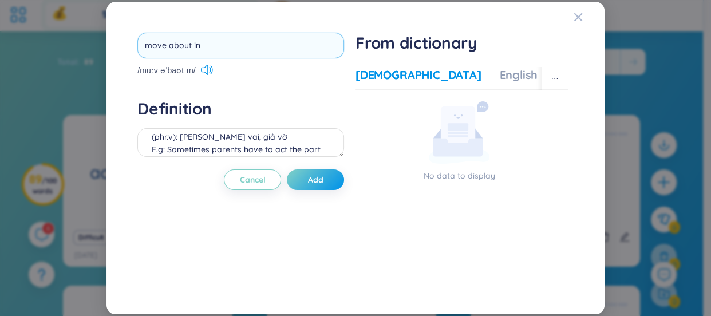
click at [194, 41] on input "move about in" at bounding box center [240, 46] width 207 height 26
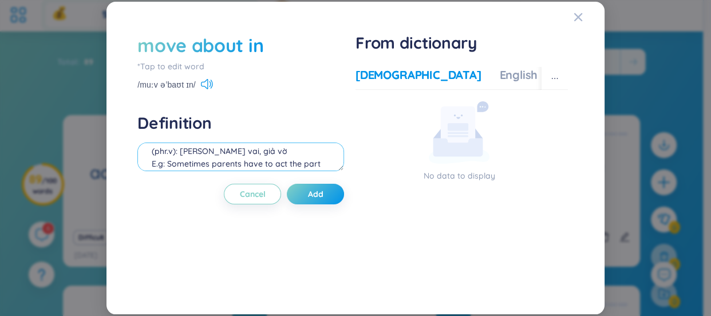
click at [215, 148] on textarea "(phr.v): [PERSON_NAME] vai, giả vờ E.g: Sometimes parents have to act the part …" at bounding box center [240, 157] width 207 height 29
paste textarea "The cat moved about in the room, looking for a place to sleep. → Con mèo di chu…"
type textarea "(phr.v): Di chuyển xung quanh trong E.g: The cat moved about in the room, looki…"
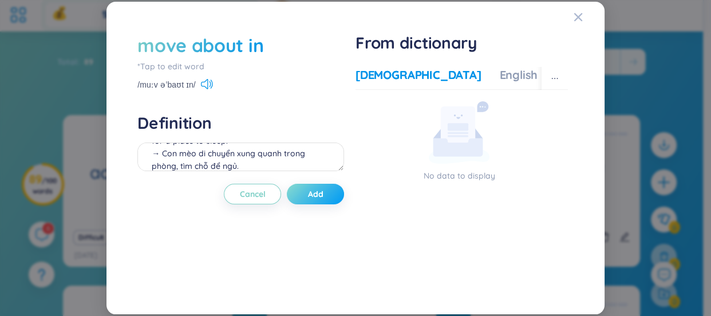
click at [313, 197] on span "Add" at bounding box center [315, 193] width 15 height 11
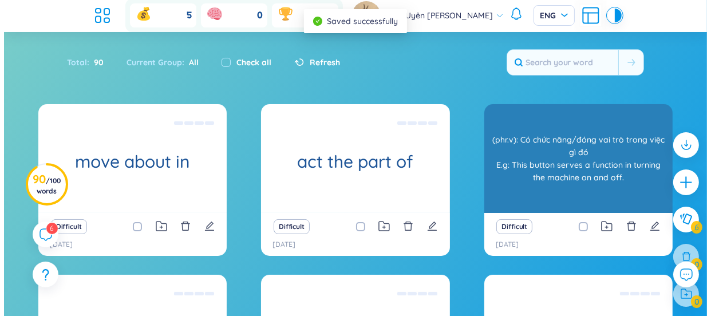
scroll to position [0, 0]
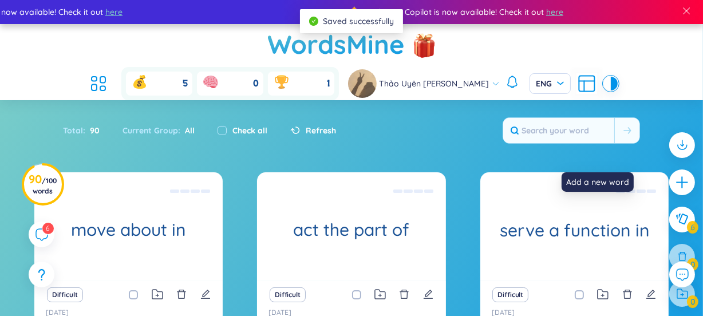
click at [682, 183] on icon "plus" at bounding box center [682, 181] width 1 height 11
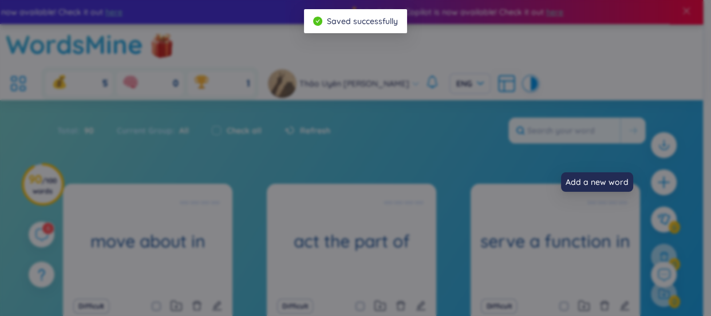
scroll to position [12, 0]
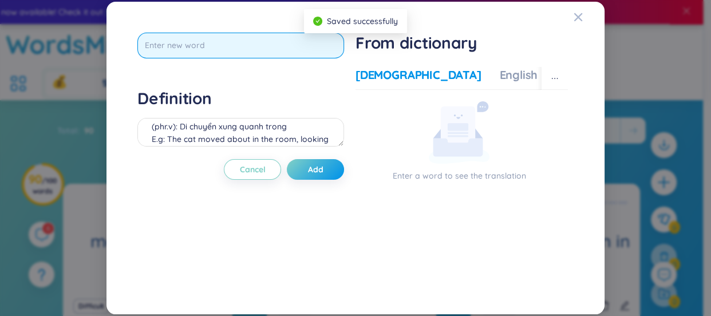
click at [290, 51] on input "text" at bounding box center [240, 46] width 207 height 26
type input "Hurricane"
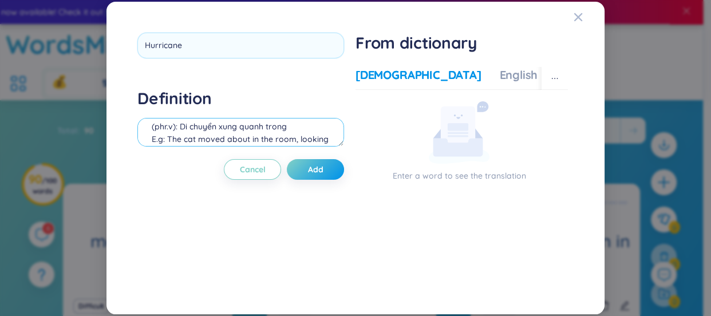
click at [261, 132] on div "Definition (phr.v): Di chuyển xung quanh trong E.g: The cat moved about in the …" at bounding box center [240, 119] width 207 height 62
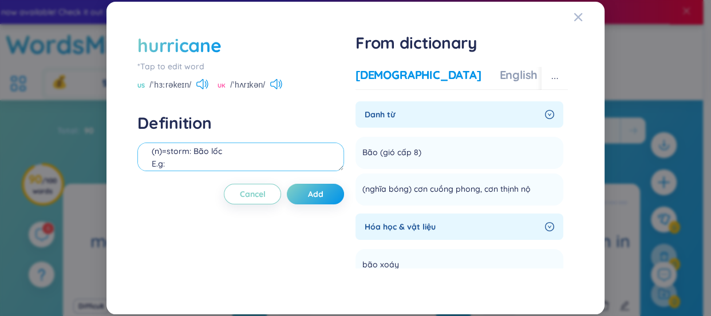
click at [187, 151] on textarea "(n)=storm: Bão lốc E.g:" at bounding box center [240, 157] width 207 height 29
click at [230, 151] on textarea "(n)=storm: Bão lốc E.g:" at bounding box center [240, 157] width 207 height 29
click at [189, 148] on textarea "(n)=storm: Bão lốc E.g:" at bounding box center [240, 157] width 207 height 29
click at [212, 154] on textarea "(n): Bão lốc E.g:" at bounding box center [240, 157] width 207 height 29
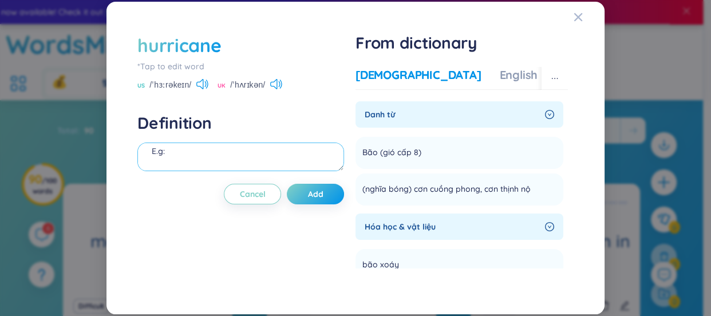
click at [239, 161] on textarea "(n): Bão nhiệt đới ( [GEOGRAPHIC_DATA], [GEOGRAPHIC_DATA] ) E.g:" at bounding box center [240, 157] width 207 height 29
paste textarea "The hurricane caused widespread damage along the coast."
paste textarea "→ Cơn bão gây thiệt hại rộng khắp dọc theo bờ biển."
click at [152, 166] on textarea "(n): Bão nhiệt đới ( [GEOGRAPHIC_DATA], [GEOGRAPHIC_DATA] ) E.g: The hurricane …" at bounding box center [240, 157] width 207 height 29
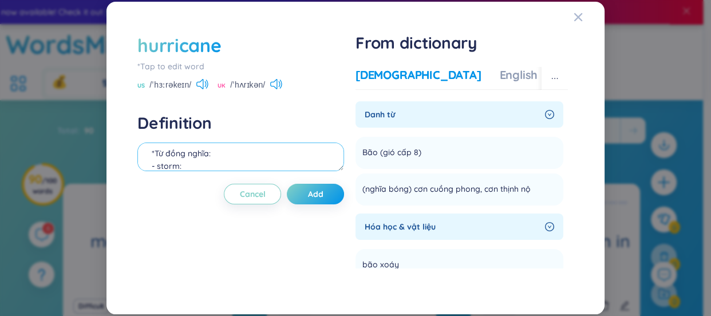
click at [207, 166] on textarea "(n): Bão nhiệt đới ( [GEOGRAPHIC_DATA], [GEOGRAPHIC_DATA] ) E.g: The hurricane …" at bounding box center [240, 157] width 207 height 29
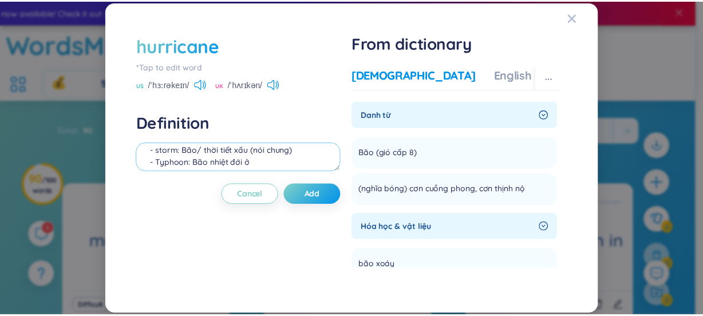
scroll to position [80, 0]
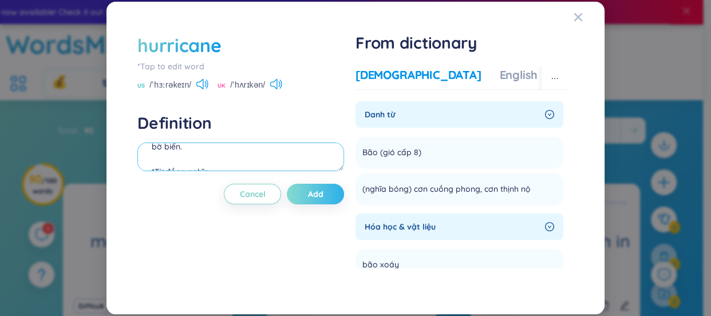
type textarea "(n): Bão nhiệt đới ( [GEOGRAPHIC_DATA], [GEOGRAPHIC_DATA] ) E.g: The hurricane …"
click at [334, 198] on button "Add" at bounding box center [315, 194] width 57 height 21
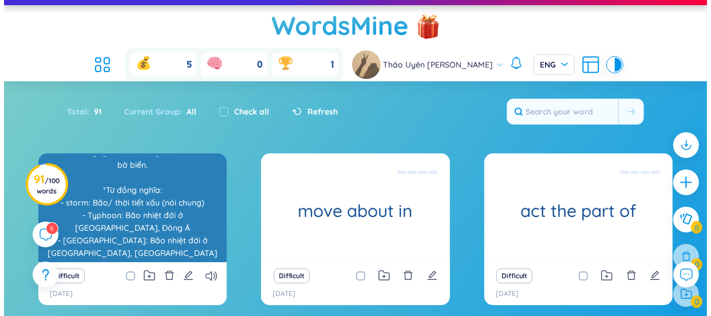
scroll to position [34, 0]
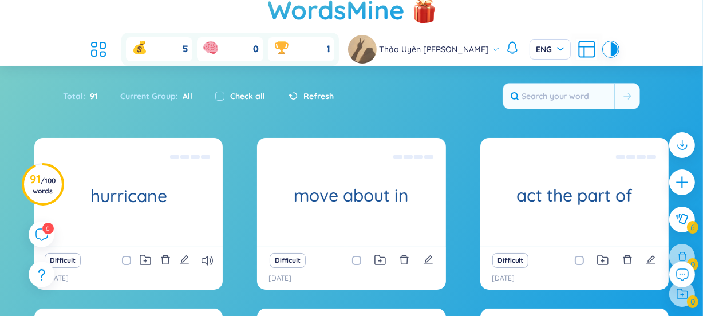
click at [675, 178] on icon "plus" at bounding box center [682, 182] width 14 height 14
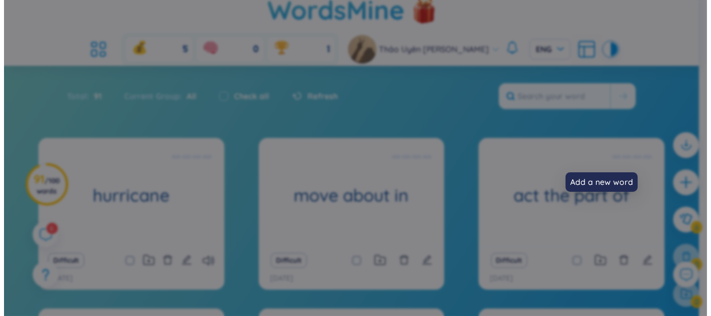
scroll to position [12, 0]
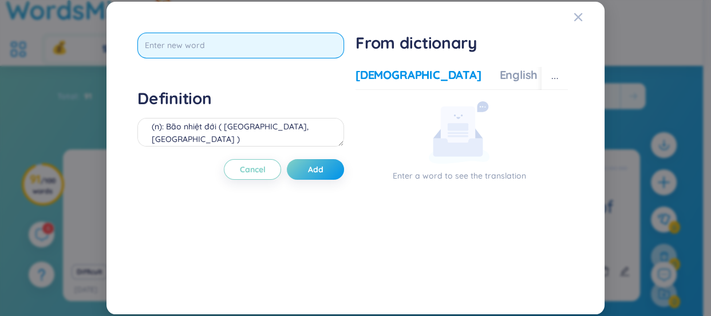
click at [293, 46] on input "text" at bounding box center [240, 46] width 207 height 26
type input "humidity"
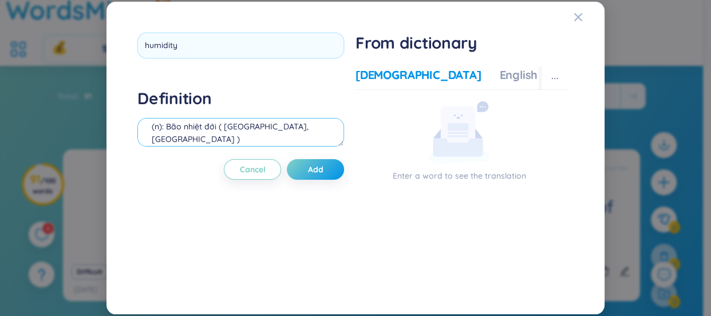
click at [268, 123] on div "Definition (n): Bão nhiệt đới ( [GEOGRAPHIC_DATA], [GEOGRAPHIC_DATA] ) E.g: The…" at bounding box center [240, 119] width 207 height 62
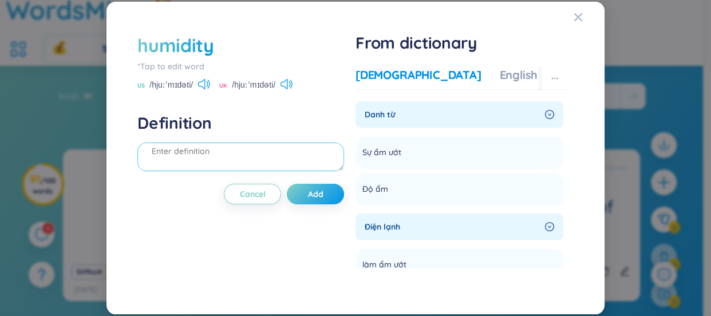
type textarea "D"
type textarea "Đ"
click at [242, 37] on div "humidity" at bounding box center [240, 45] width 207 height 25
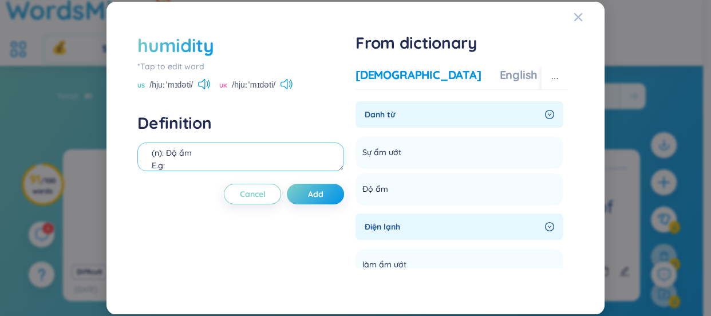
click at [209, 168] on textarea "(n): Độ ẩm E.g:" at bounding box center [240, 157] width 207 height 29
paste textarea "The humidity in the rainforest is very high. → Độ ẩm trong rừng mưa rất cao."
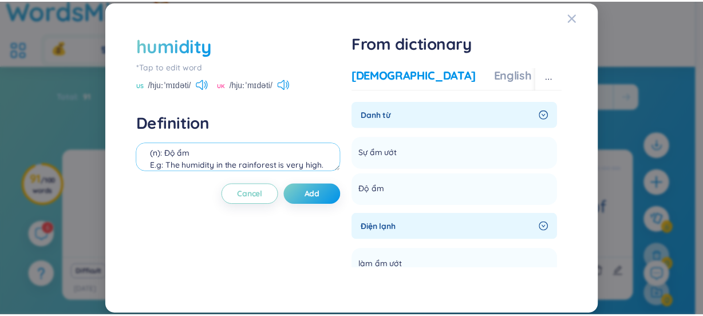
scroll to position [23, 0]
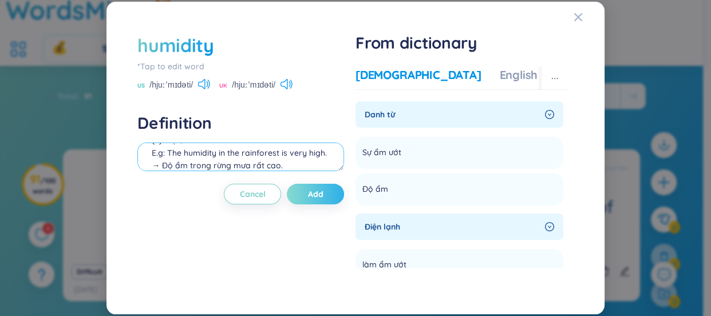
type textarea "(n): Độ ẩm E.g: The humidity in the rainforest is very high. → Độ ẩm trong rừng…"
click at [323, 200] on span "Add" at bounding box center [315, 193] width 15 height 11
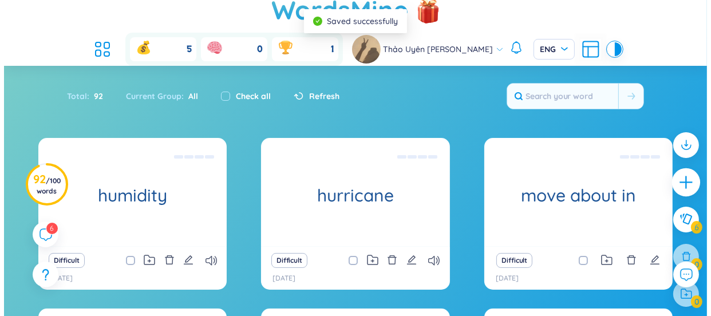
scroll to position [0, 0]
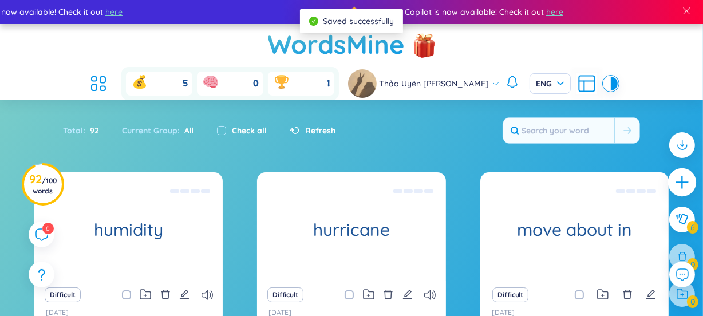
click at [682, 177] on icon "plus" at bounding box center [682, 182] width 1 height 13
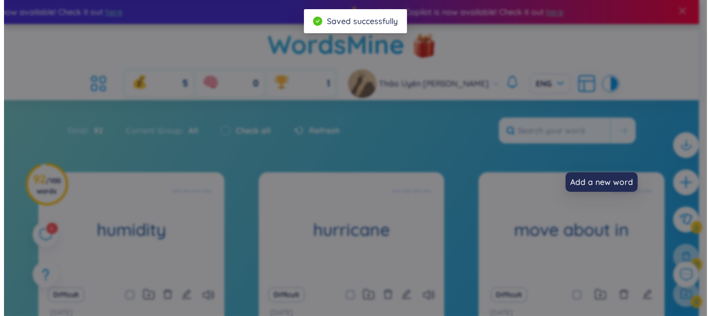
scroll to position [12, 0]
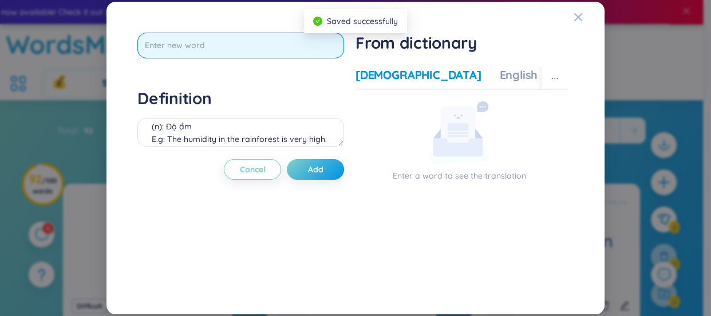
click at [291, 50] on input "text" at bounding box center [240, 46] width 207 height 26
type input "be classified"
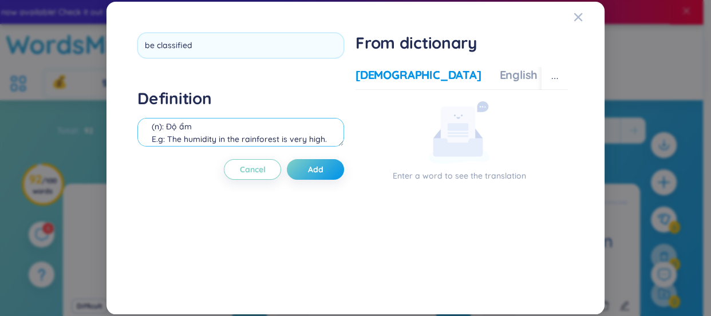
click at [215, 128] on div "Definition (n): Độ ẩm E.g: The humidity in the rainforest is very high. → Độ ẩm…" at bounding box center [240, 119] width 207 height 62
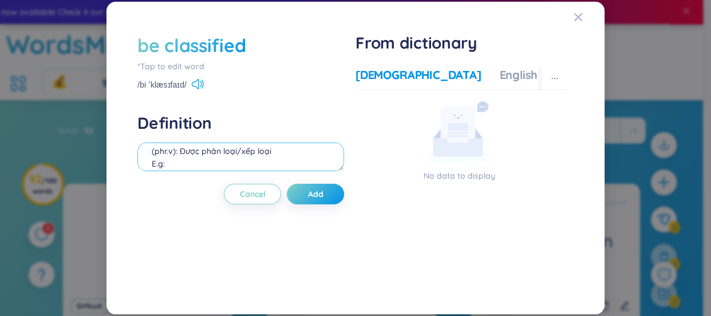
paste textarea "Animals are classified according to their species and genus. → Động vật được ph…"
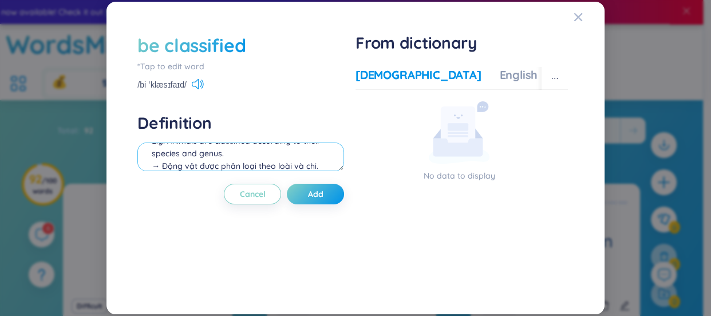
click at [202, 152] on textarea "(phr.v): Được phân loại/xếp loại E.g: Animals are classified according to their…" at bounding box center [240, 157] width 207 height 29
type textarea "(phr.v): Được phân loại/xếp loại E.g: Animals are classified according to their…"
click at [208, 217] on div "be classified *Tap to edit word /bi ˈklæsɪfaɪd/ Definition (phr.v): Được phân l…" at bounding box center [240, 158] width 207 height 251
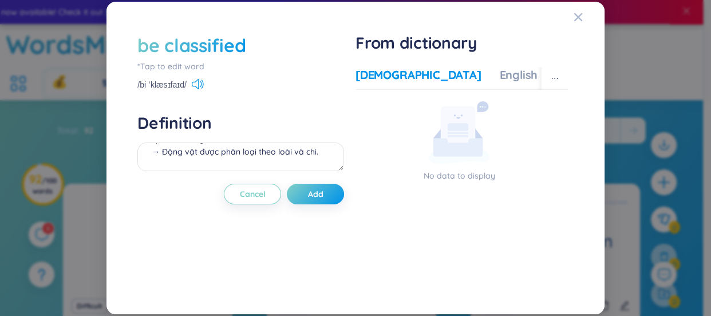
scroll to position [50, 0]
click at [325, 195] on button "Add" at bounding box center [315, 194] width 57 height 21
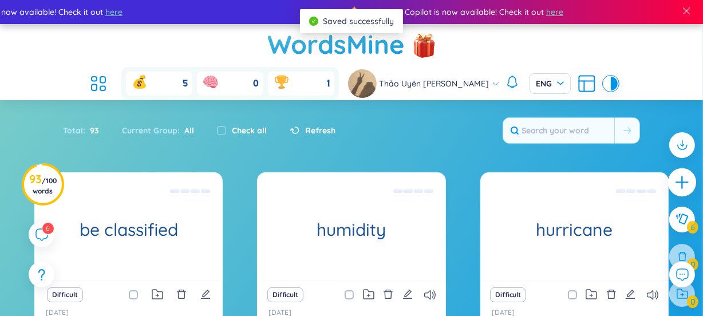
click at [675, 184] on icon "plus" at bounding box center [683, 183] width 16 height 16
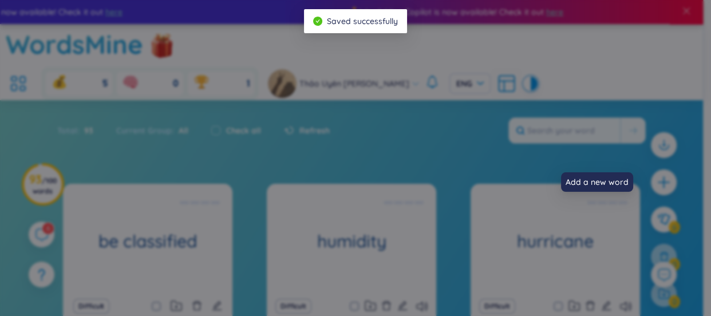
scroll to position [12, 0]
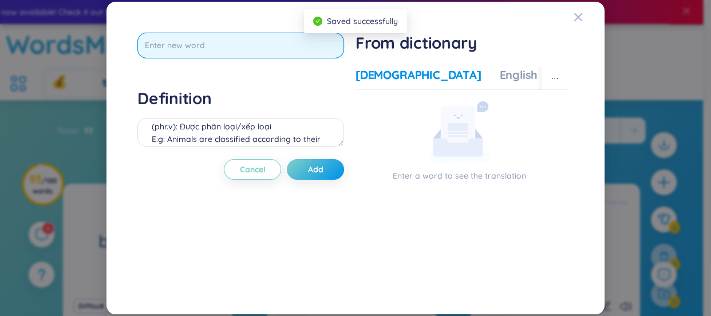
click at [319, 48] on input "text" at bounding box center [240, 46] width 207 height 26
click at [316, 50] on input "text" at bounding box center [240, 46] width 207 height 26
type input "species"
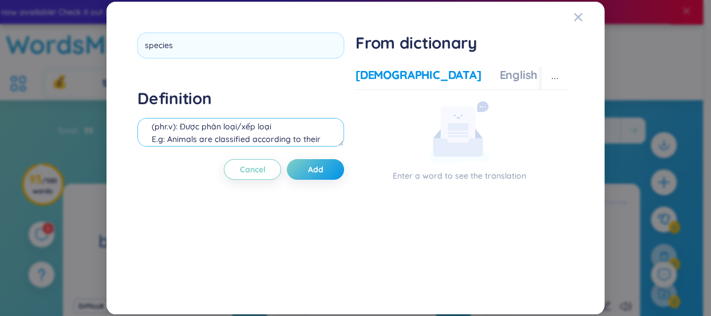
click at [247, 123] on div "Definition (phr.v): Được phân loại/xếp loại E.g: Animals are classified accordi…" at bounding box center [240, 119] width 207 height 62
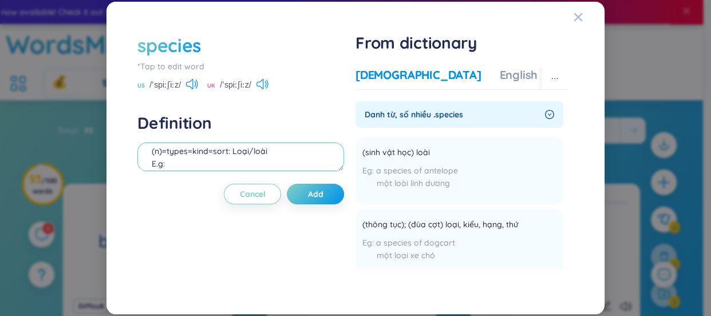
paste textarea "There are many species of birds in the Amazon rainforest. → Có nhiều loài chim …"
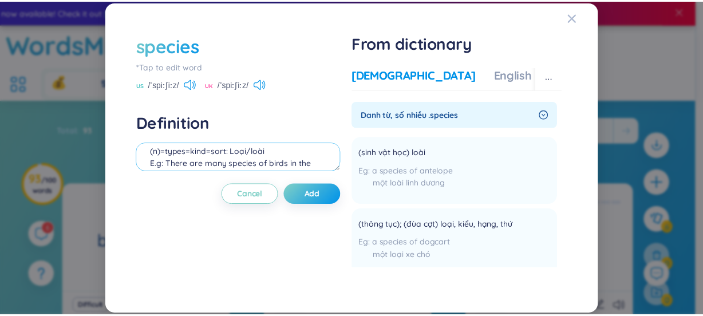
scroll to position [35, 0]
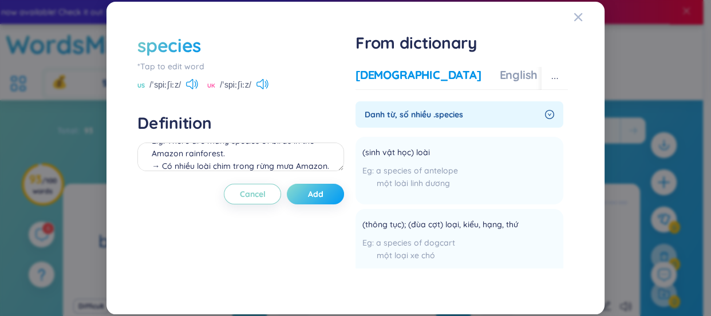
click at [309, 191] on span "Add" at bounding box center [315, 193] width 15 height 11
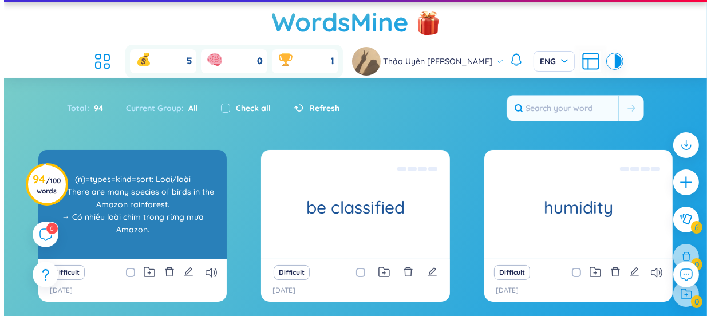
scroll to position [34, 0]
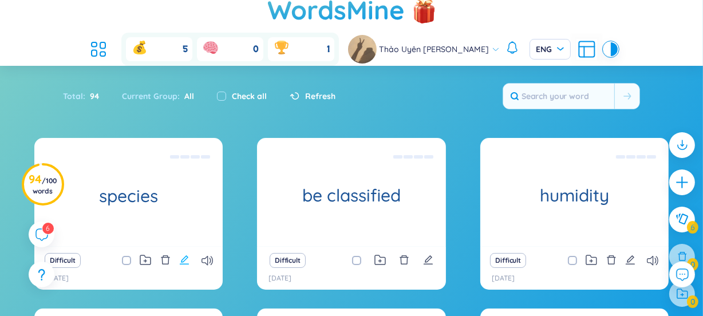
click at [189, 255] on icon "edit" at bounding box center [184, 259] width 9 height 9
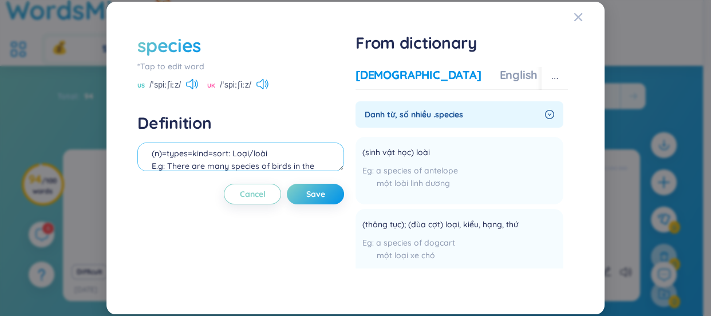
scroll to position [0, 0]
click at [182, 163] on textarea "(n)=types=kind=sort: Loại/loài E.g: There are many species of birds in the Amaz…" at bounding box center [240, 157] width 207 height 29
click at [187, 160] on textarea "(n)=types=kind=sort: Loại/loài E.g: There are many species of birds in the Amaz…" at bounding box center [240, 157] width 207 height 29
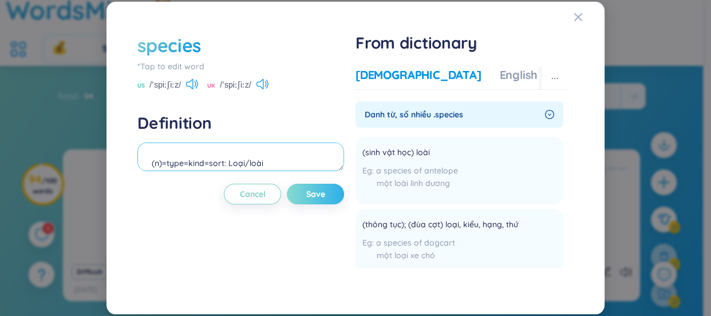
type textarea "(n)=type=kind=sort: Loại/loài E.g: There are many species of birds in the Amazo…"
click at [324, 189] on span "Save" at bounding box center [315, 193] width 19 height 11
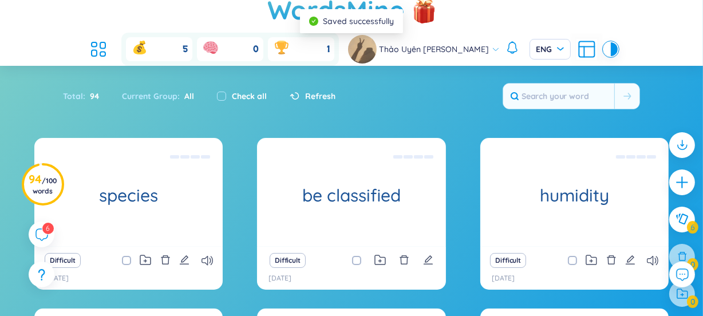
click at [675, 179] on icon "plus" at bounding box center [682, 182] width 14 height 14
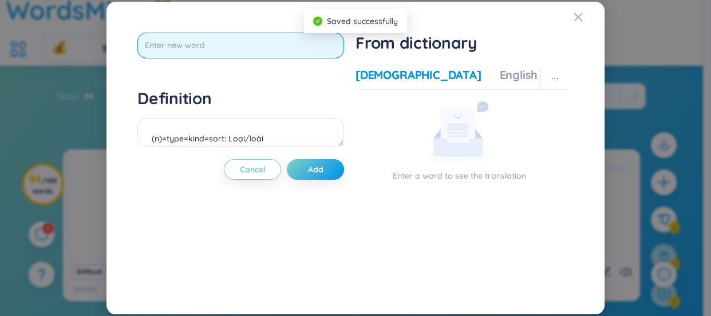
click at [281, 47] on input "text" at bounding box center [240, 46] width 207 height 26
type input "evolve"
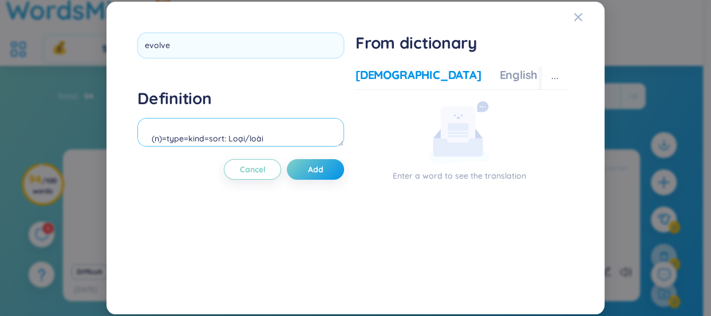
click at [261, 142] on div "Definition (n)=type=kind=sort: Loại/loài E.g: There are many species of birds i…" at bounding box center [240, 119] width 207 height 62
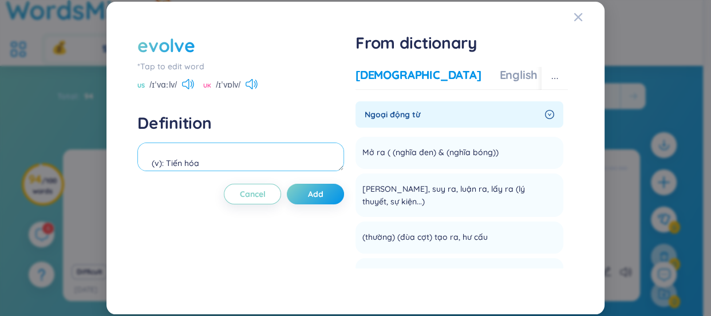
scroll to position [10, 0]
paste textarea "Humans have evolved over millions of years."
type textarea "(v): Tiến hóa e.g: Humans have evolved over millions of years."
click at [333, 186] on button "Add" at bounding box center [315, 194] width 57 height 21
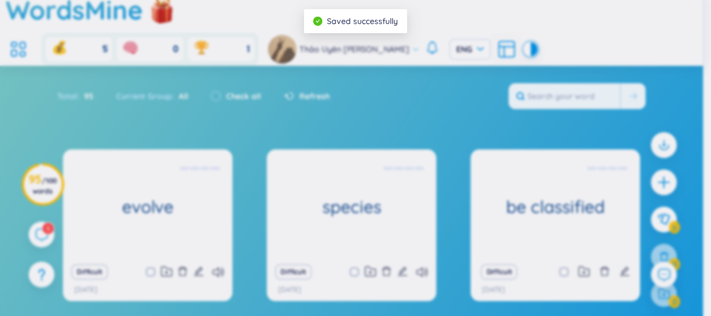
click at [660, 188] on icon "plus" at bounding box center [664, 182] width 14 height 14
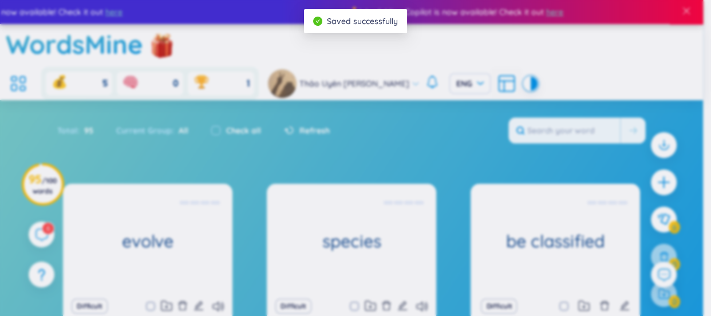
scroll to position [12, 0]
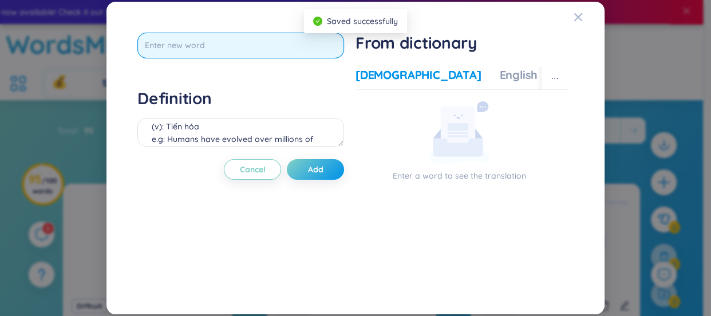
click at [238, 48] on input "text" at bounding box center [240, 46] width 207 height 26
type input "evolution"
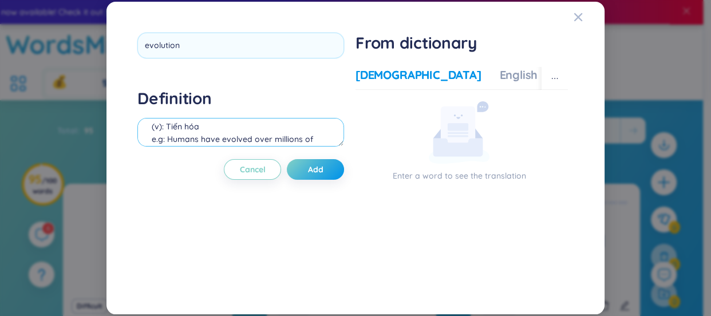
click at [276, 129] on div "Definition (v): Tiến hóa e.g: Humans have evolved over millions of years." at bounding box center [240, 119] width 207 height 62
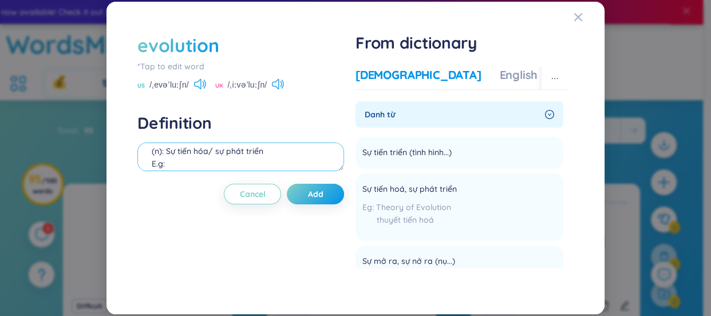
paste textarea "The evolution of technology has changed the way we communicate. → Sự phát triển…"
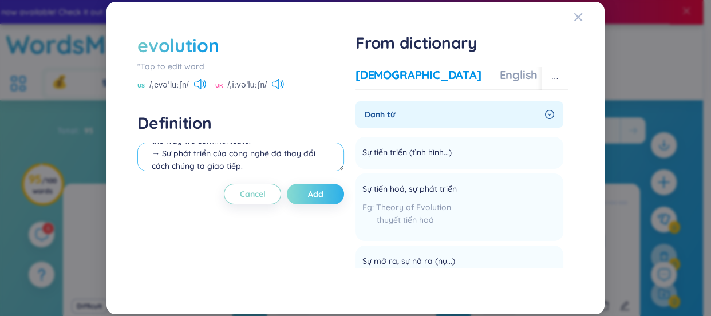
type textarea "(n): Sự tiến hóa/ sự phát triển E.g: The evolution of technology has changed th…"
click at [325, 195] on button "Add" at bounding box center [315, 194] width 57 height 21
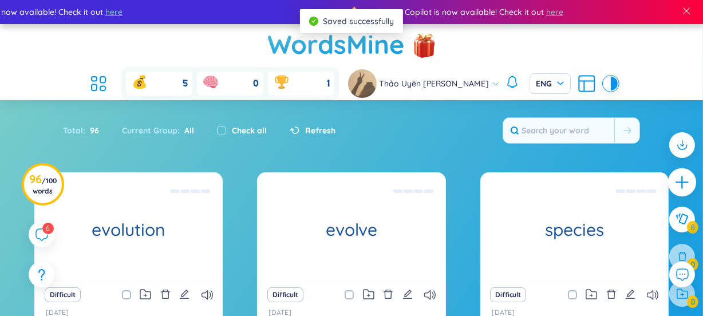
click at [675, 187] on icon "plus" at bounding box center [683, 183] width 16 height 16
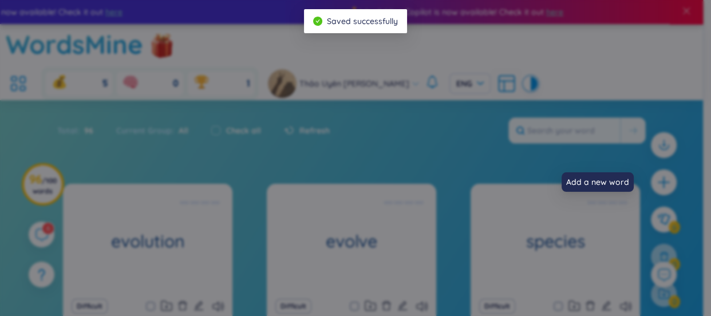
scroll to position [12, 0]
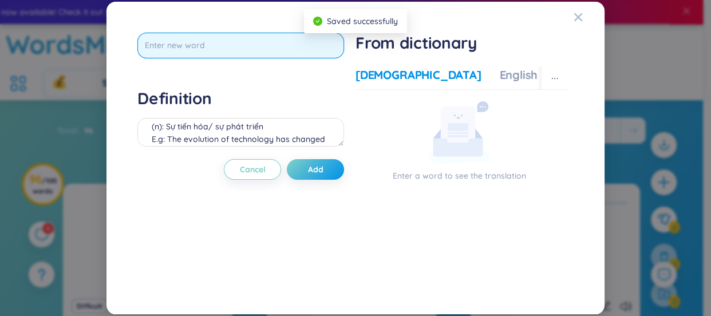
click at [274, 48] on input "text" at bounding box center [240, 46] width 207 height 26
type input "M"
type input "millenia"
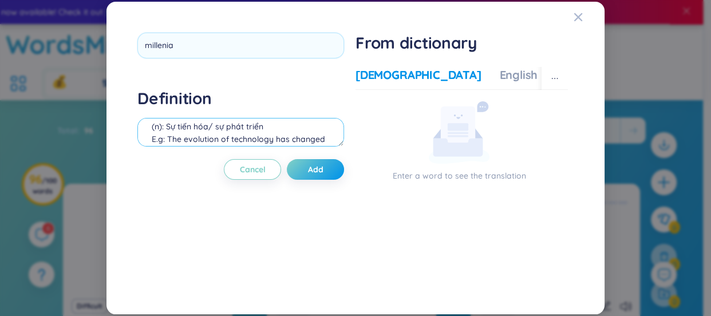
click at [306, 132] on div "Definition (n): Sự tiến hóa/ sự phát triển E.g: The evolution of technology has…" at bounding box center [240, 119] width 207 height 62
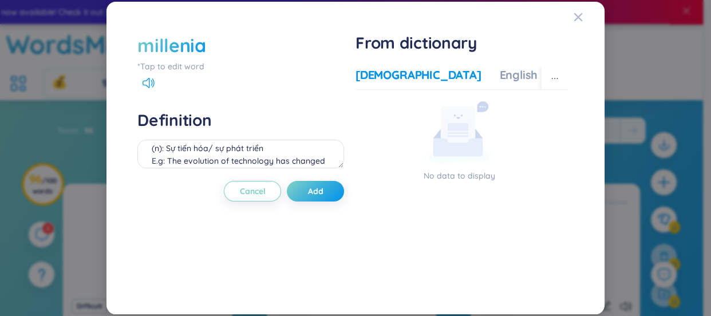
click at [183, 53] on div "millenia" at bounding box center [171, 45] width 68 height 25
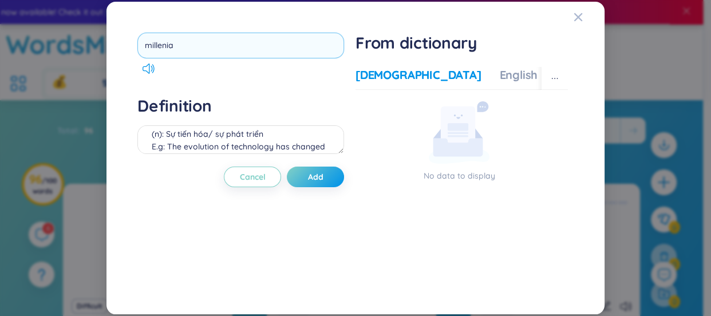
click at [166, 50] on input "millenia" at bounding box center [240, 46] width 207 height 26
type input "millennia"
click at [180, 137] on div "Definition (n): Sự tiến hóa/ sự phát triển E.g: The evolution of technology has…" at bounding box center [240, 127] width 207 height 62
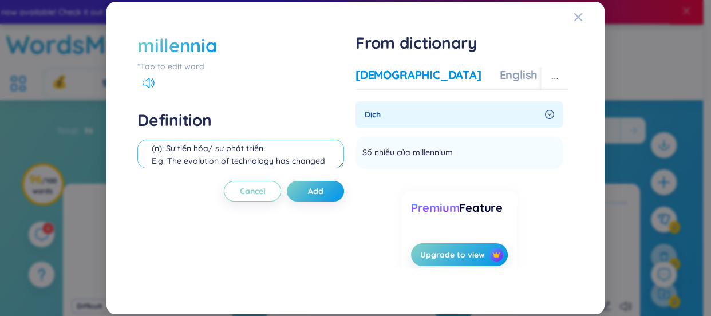
click at [203, 153] on textarea "(n): Sự tiến hóa/ sự phát triển E.g: The evolution of technology has changed th…" at bounding box center [240, 154] width 207 height 29
click at [220, 146] on textarea "Số nhiều của Millenium" at bounding box center [240, 154] width 207 height 29
click at [221, 146] on textarea "Số nhiều của Millenium" at bounding box center [240, 154] width 207 height 29
click at [214, 158] on textarea "Số nhiều của Millenium" at bounding box center [240, 154] width 207 height 29
click at [221, 146] on textarea "Số nhiều của Millenium" at bounding box center [240, 154] width 207 height 29
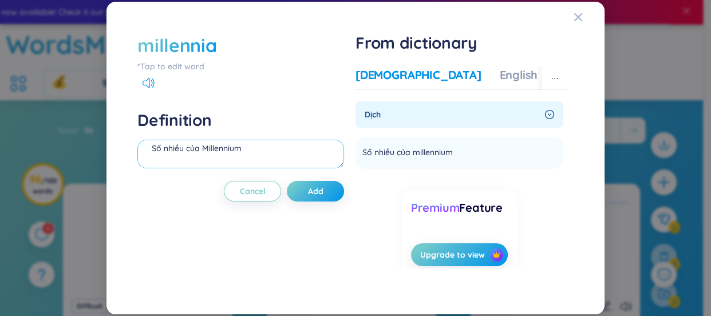
click at [254, 141] on textarea "Số nhiều của Millennium" at bounding box center [240, 154] width 207 height 29
click at [256, 156] on textarea "Số nhiều của Millennium" at bounding box center [240, 154] width 207 height 29
click at [475, 155] on li "Số nhiều của millennium Added" at bounding box center [460, 153] width 208 height 32
click at [521, 151] on button "Added" at bounding box center [528, 153] width 57 height 18
click at [547, 145] on button "Added" at bounding box center [528, 153] width 57 height 18
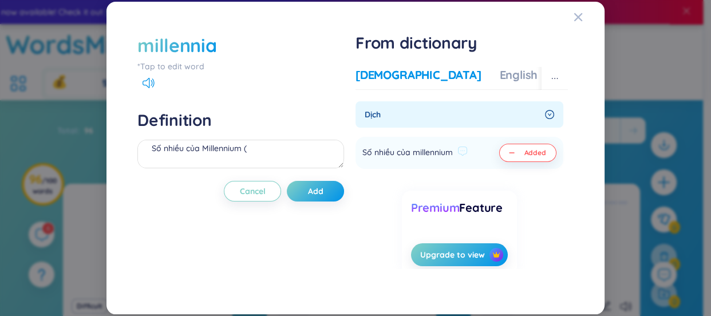
click at [542, 151] on span "Added" at bounding box center [535, 152] width 22 height 9
click at [269, 157] on textarea "Số nhiều của Millennium (" at bounding box center [240, 154] width 207 height 29
click at [254, 148] on textarea "Số nhiều của Millennium (" at bounding box center [240, 154] width 207 height 29
click at [252, 142] on textarea "Số nhiều của Millennium (" at bounding box center [240, 154] width 207 height 29
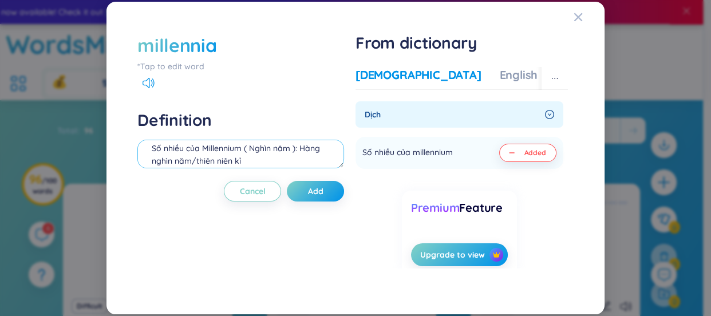
click at [290, 149] on textarea "Số nhiều của Millennium ( Nghìn năm ): Hàng nghìn năm/thiên niên kỉ" at bounding box center [240, 154] width 207 height 29
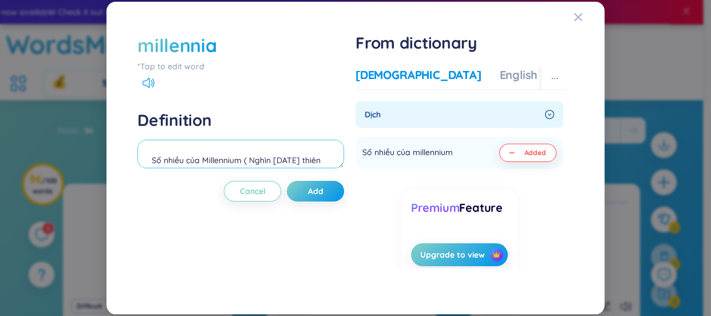
click at [153, 156] on textarea "Số nhiều của Millennium ( Nghìn [DATE] thiên niên kỉ ): Hàng nghìn năm/thiên ni…" at bounding box center [240, 154] width 207 height 29
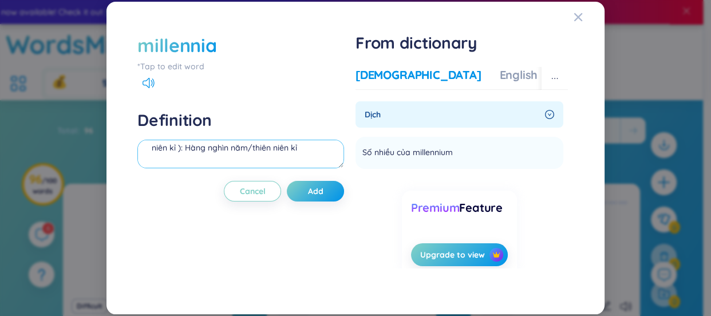
click at [167, 155] on textarea "*Số nhiều của Millennium ( Nghìn [DATE] thiên niên kỉ ): Hàng nghìn năm/thiên n…" at bounding box center [240, 154] width 207 height 29
type textarea "*Số nhiều của Millennium ( Nghìn [DATE] thiên niên kỉ ): Hàng nghìn năm/thiên n…"
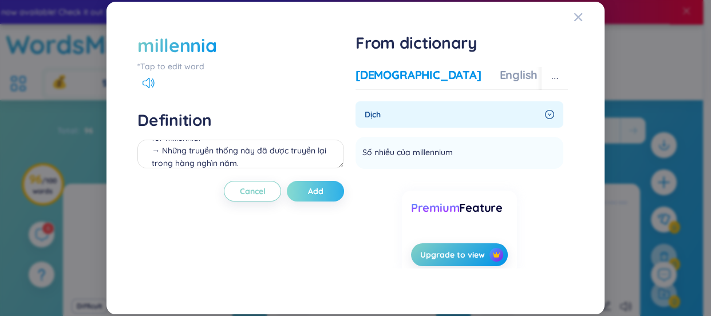
type textarea "*Số nhiều của Millennium ( Nghìn năm/ 1 thiên niên kỉ ): Hàng nghìn năm/thiên n…"
click at [300, 191] on button "Add" at bounding box center [315, 191] width 57 height 21
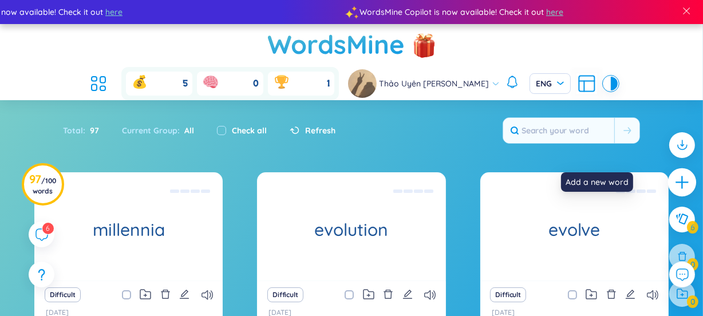
click at [675, 180] on icon "plus" at bounding box center [683, 183] width 16 height 16
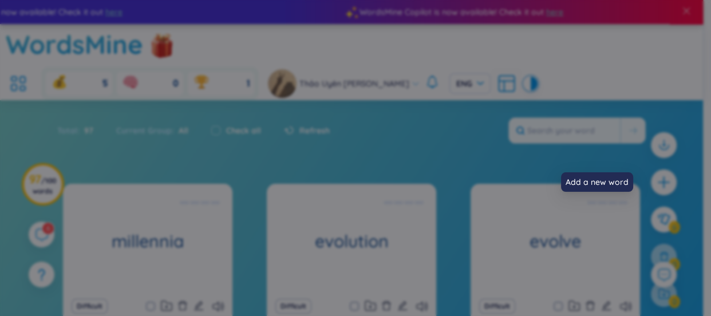
scroll to position [12, 0]
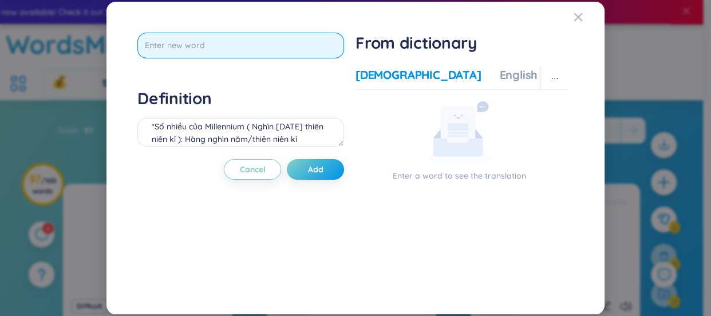
click at [284, 46] on input "text" at bounding box center [240, 46] width 207 height 26
type input "occupy"
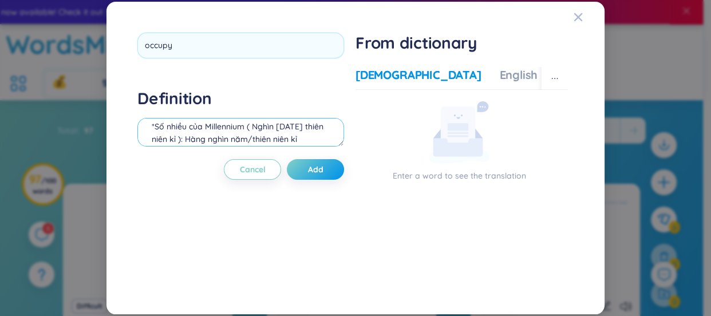
click at [169, 127] on div "Definition *Số nhiều của Millennium ( Nghìn năm/ 1 thiên niên kỉ ): Hàng nghìn …" at bounding box center [240, 119] width 207 height 62
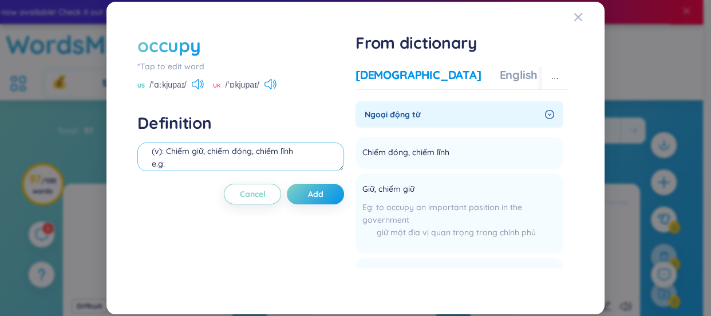
paste textarea "The army occupied the city during the war."
paste textarea "They occupy a small apartment in the city center."
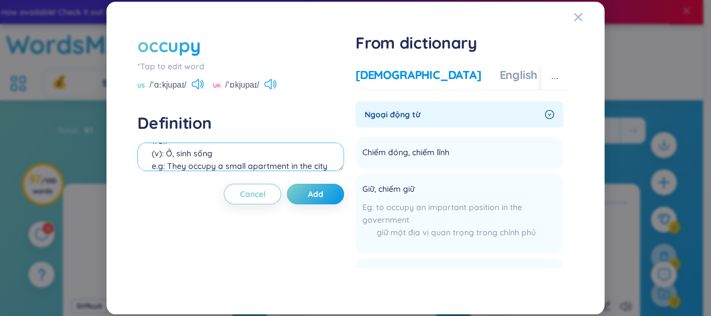
scroll to position [61, 0]
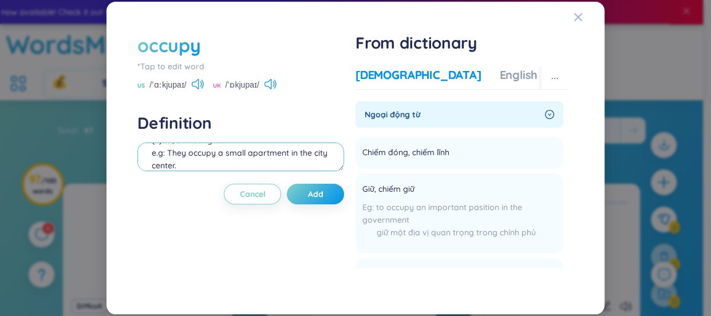
click at [221, 162] on textarea "(v): Chiếm giữ, chiếm đóng, chiếm lĩnh e.g: The army occupied the city during t…" at bounding box center [240, 157] width 207 height 29
paste textarea "Bận rộn, chiếm (thời gian, tâm trí)"
paste textarea "She was occupied with her studies all weekend."
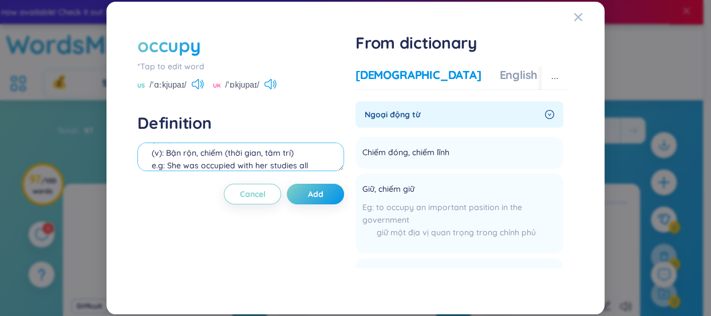
scroll to position [98, 0]
type textarea "(v): Chiếm giữ, chiếm đóng, chiếm lĩnh e.g: The army occupied the city during t…"
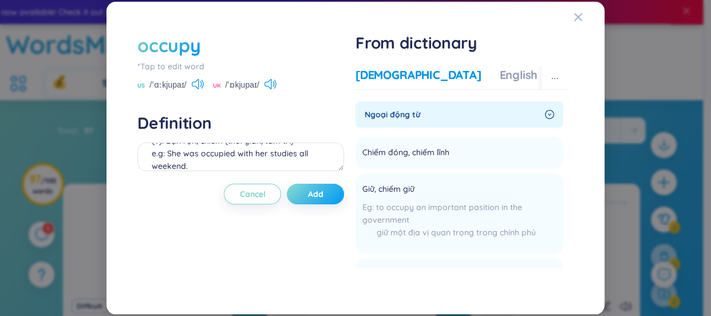
click at [317, 194] on span "Add" at bounding box center [315, 193] width 15 height 11
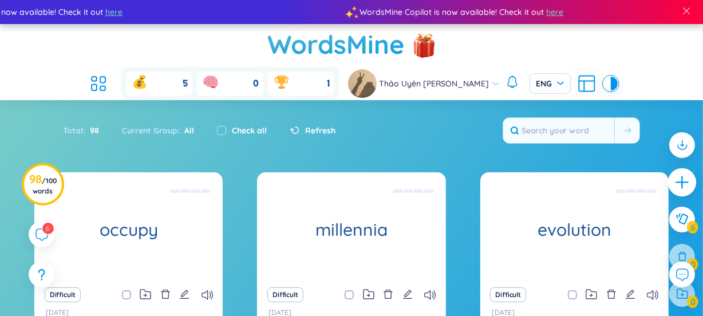
click at [675, 182] on icon "plus" at bounding box center [683, 183] width 16 height 16
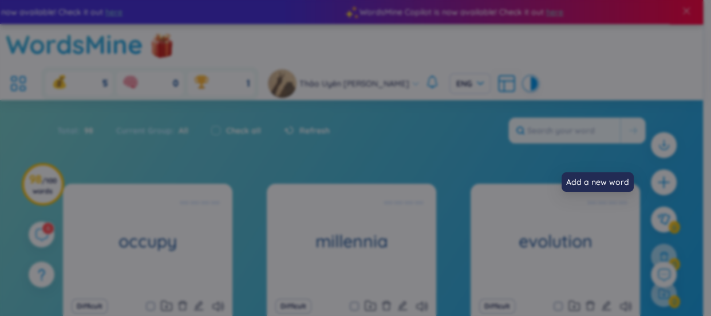
scroll to position [12, 0]
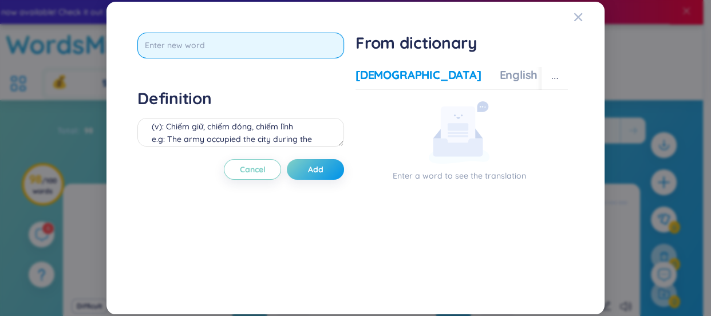
click at [283, 46] on input "text" at bounding box center [240, 46] width 207 height 26
type input "premitive forest"
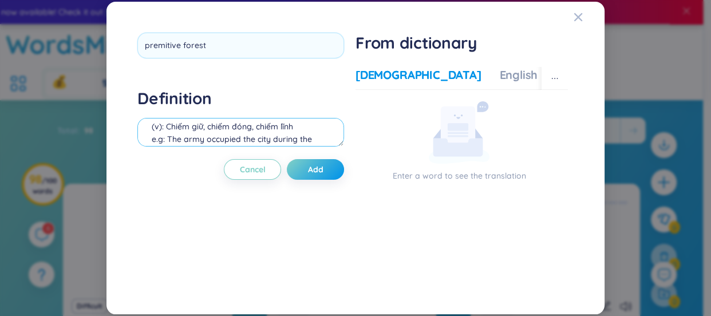
click at [251, 123] on div "Definition (v): Chiếm giữ, chiếm đóng, chiếm lĩnh e.g: The army occupied the ci…" at bounding box center [240, 119] width 207 height 62
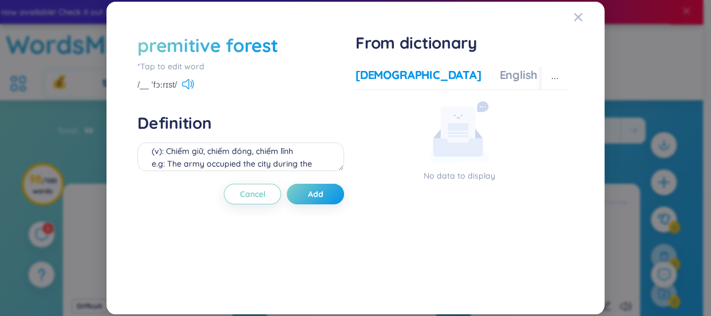
click at [195, 42] on div "premitive forest" at bounding box center [207, 45] width 140 height 25
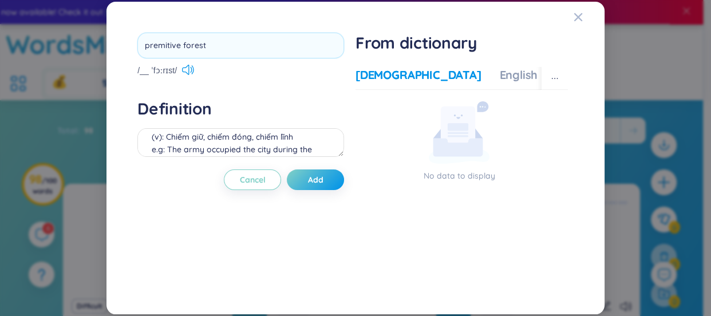
click at [195, 42] on input "premitive forest" at bounding box center [240, 46] width 207 height 26
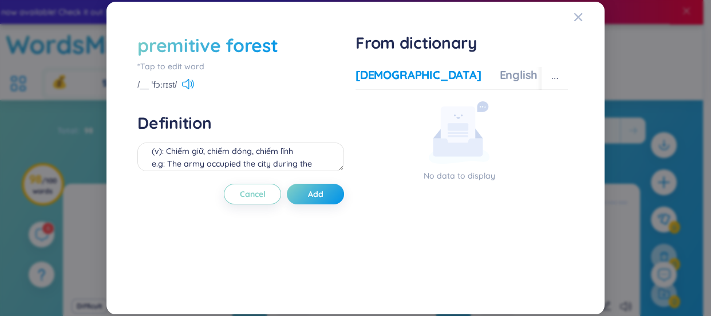
click at [177, 46] on div "premitive forest" at bounding box center [207, 45] width 140 height 25
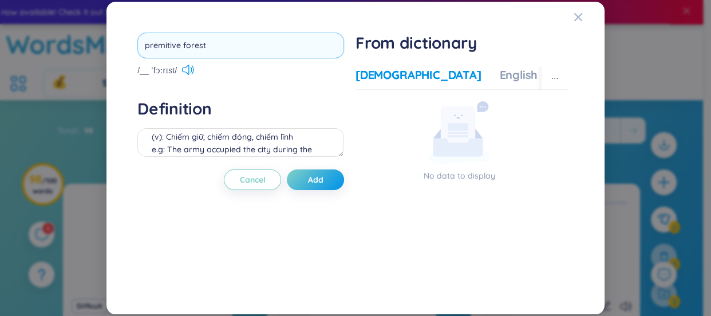
click at [166, 45] on input "premitive forest" at bounding box center [240, 46] width 207 height 26
click at [160, 45] on input "premitive forest" at bounding box center [240, 46] width 207 height 26
type input "primitive forest"
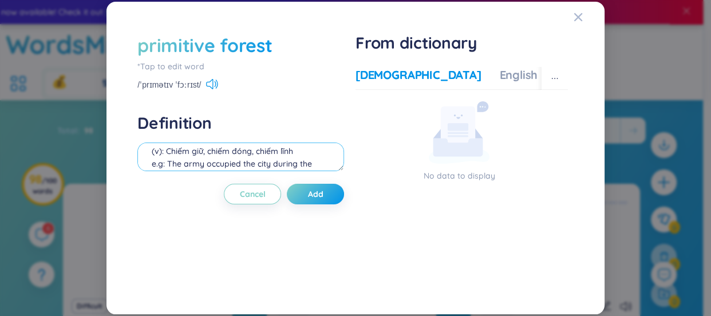
click at [219, 153] on textarea "(v): Chiếm giữ, chiếm đóng, chiếm lĩnh e.g: The army occupied the city during t…" at bounding box center [240, 157] width 207 height 29
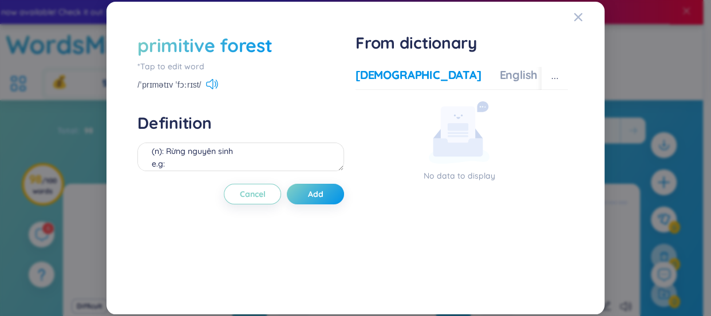
click at [268, 49] on div "primitive forest" at bounding box center [204, 45] width 135 height 25
click at [188, 159] on textarea "(n): Rừng nguyên sinh e.g:" at bounding box center [240, 157] width 207 height 29
paste textarea "Scientists study primitive forests to understand biodiversity. → Các nhà khoa h…"
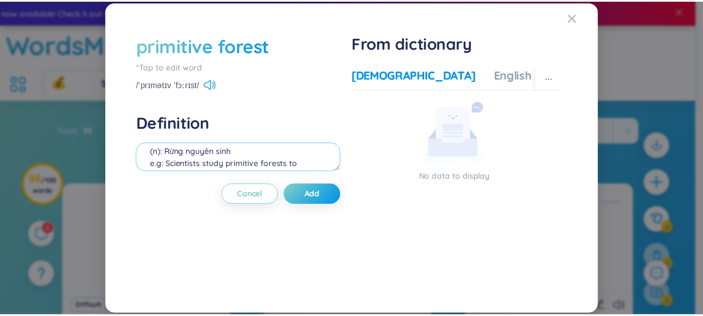
scroll to position [48, 0]
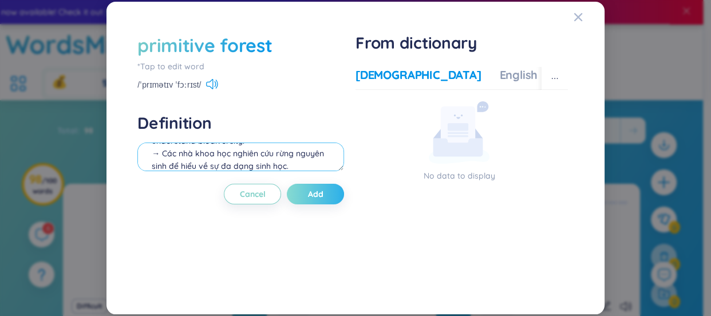
type textarea "(n): Rừng nguyên sinh e.g: Scientists study primitive forests to understand bio…"
click at [332, 185] on button "Add" at bounding box center [315, 194] width 57 height 21
